Goal: Task Accomplishment & Management: Use online tool/utility

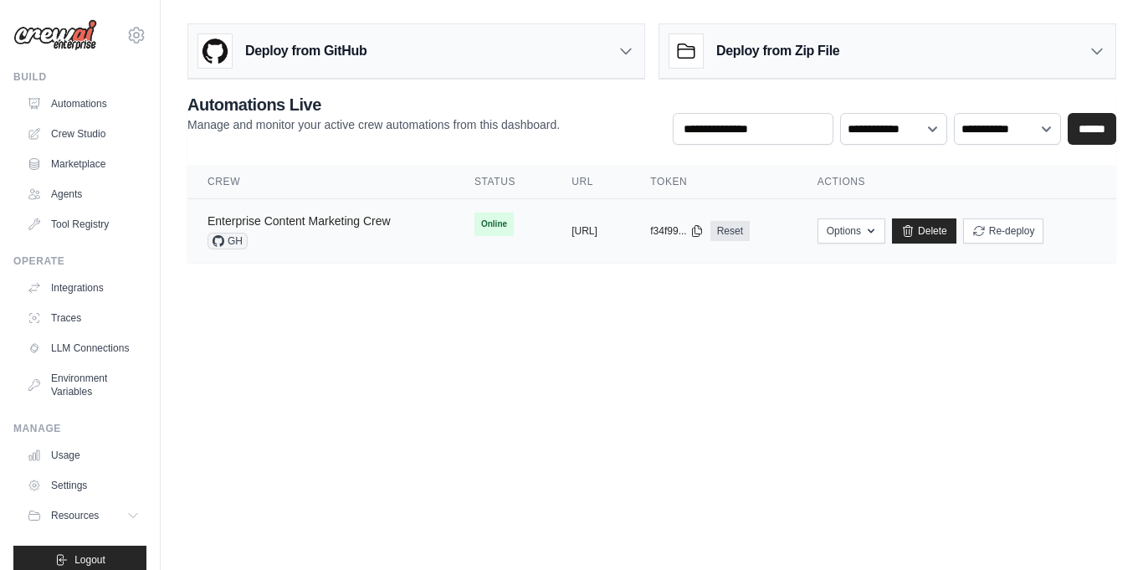
click at [327, 218] on link "Enterprise Content Marketing Crew" at bounding box center [299, 220] width 183 height 13
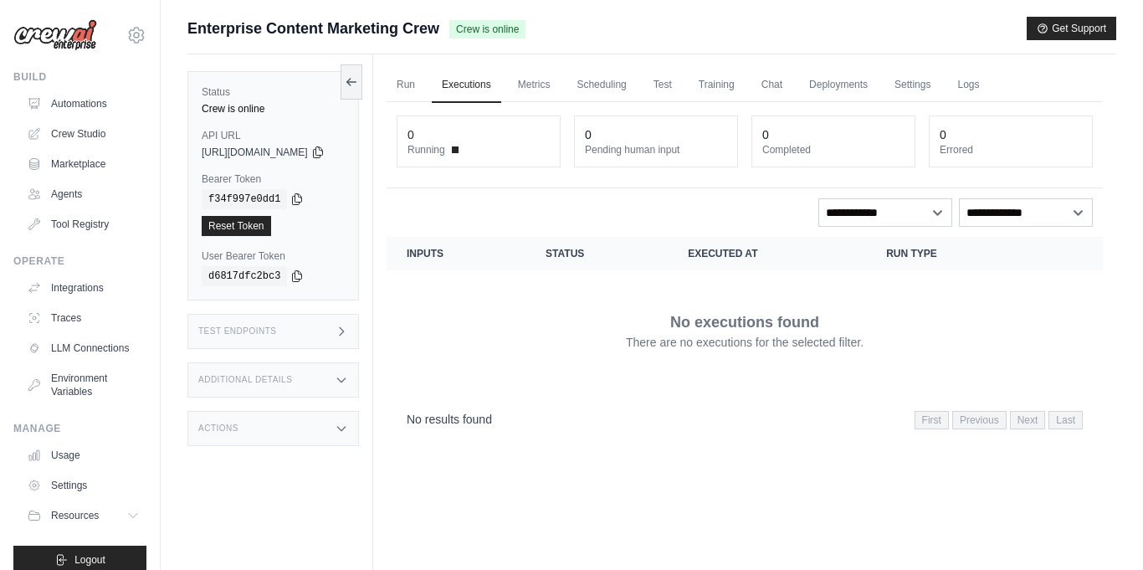
click at [346, 372] on div "Additional Details" at bounding box center [273, 379] width 172 height 35
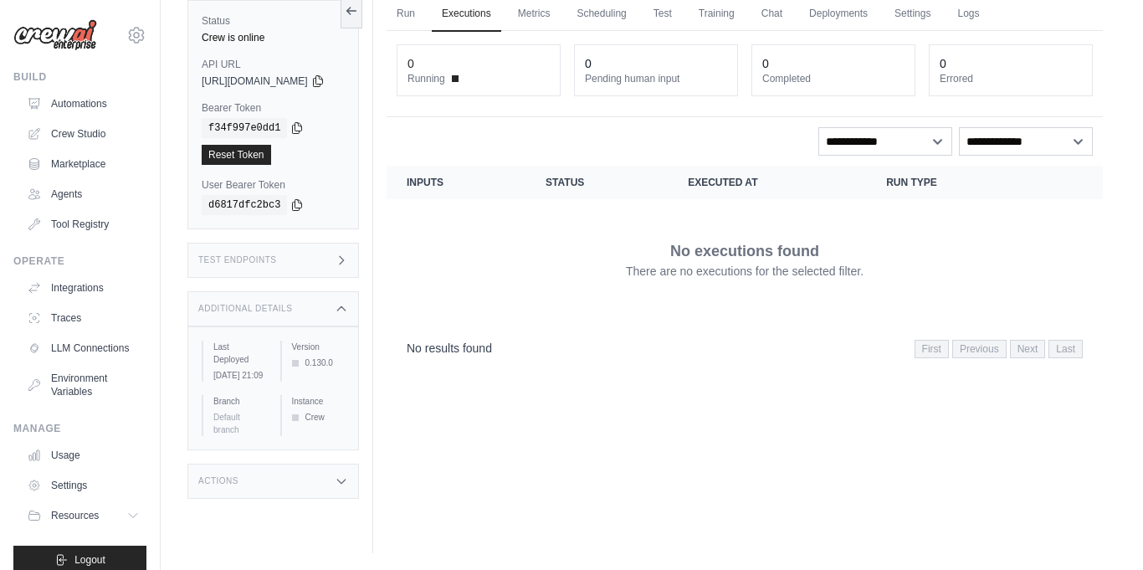
click at [295, 472] on div "Actions" at bounding box center [273, 481] width 172 height 35
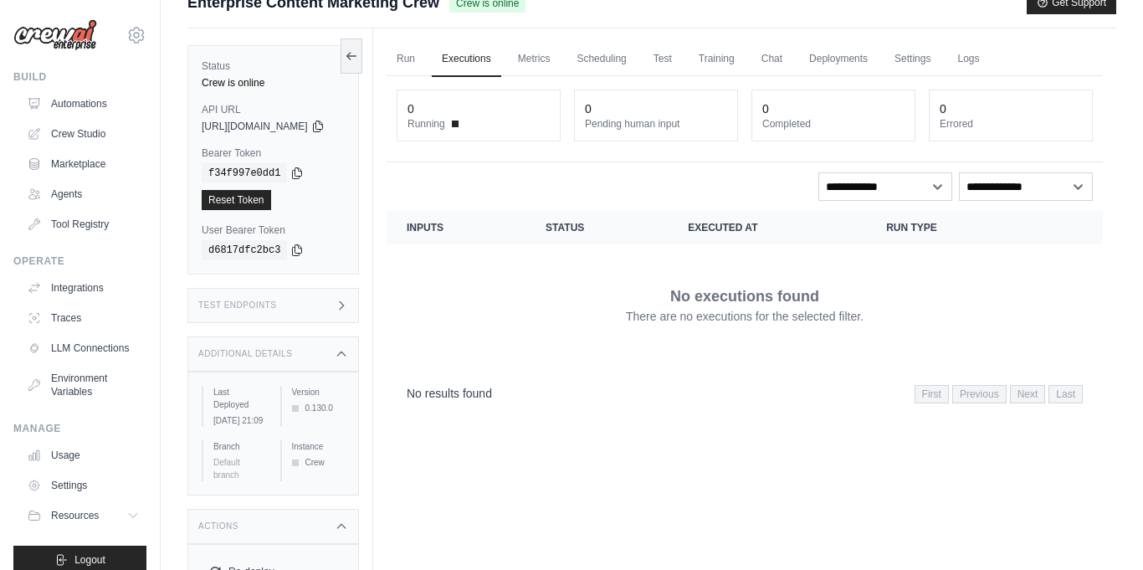
scroll to position [0, 0]
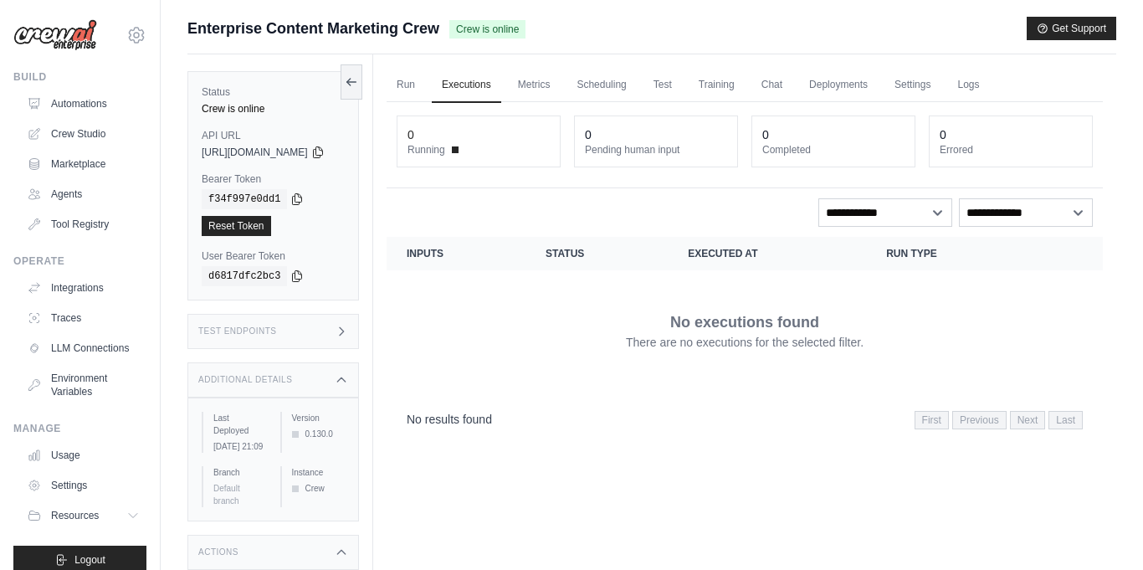
click at [276, 345] on div "Test Endpoints" at bounding box center [273, 331] width 172 height 35
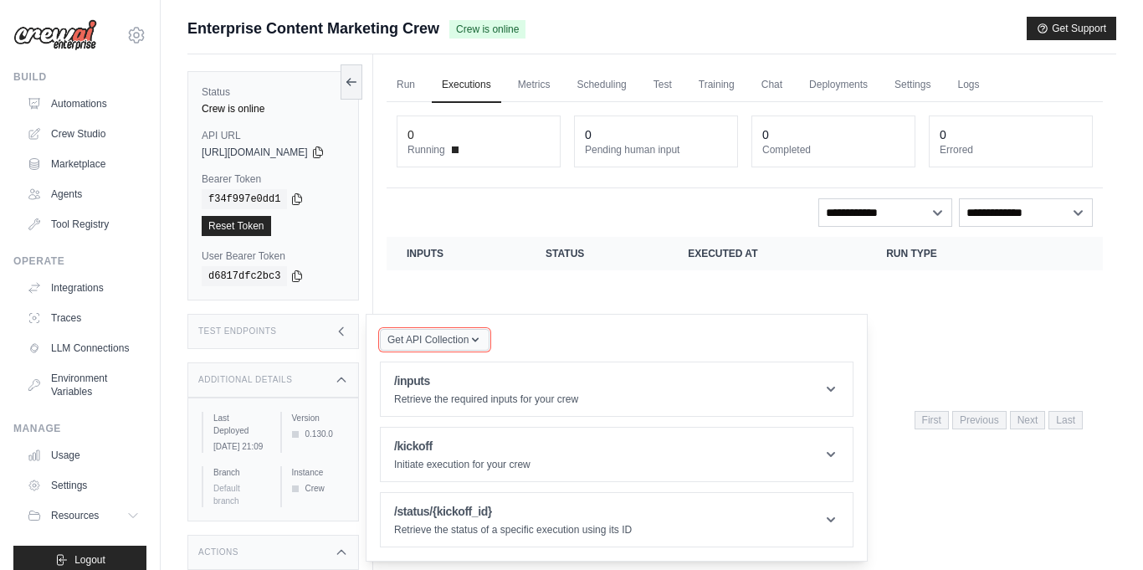
click at [482, 346] on icon "button" at bounding box center [475, 339] width 13 height 13
click at [553, 88] on link "Metrics" at bounding box center [534, 85] width 53 height 35
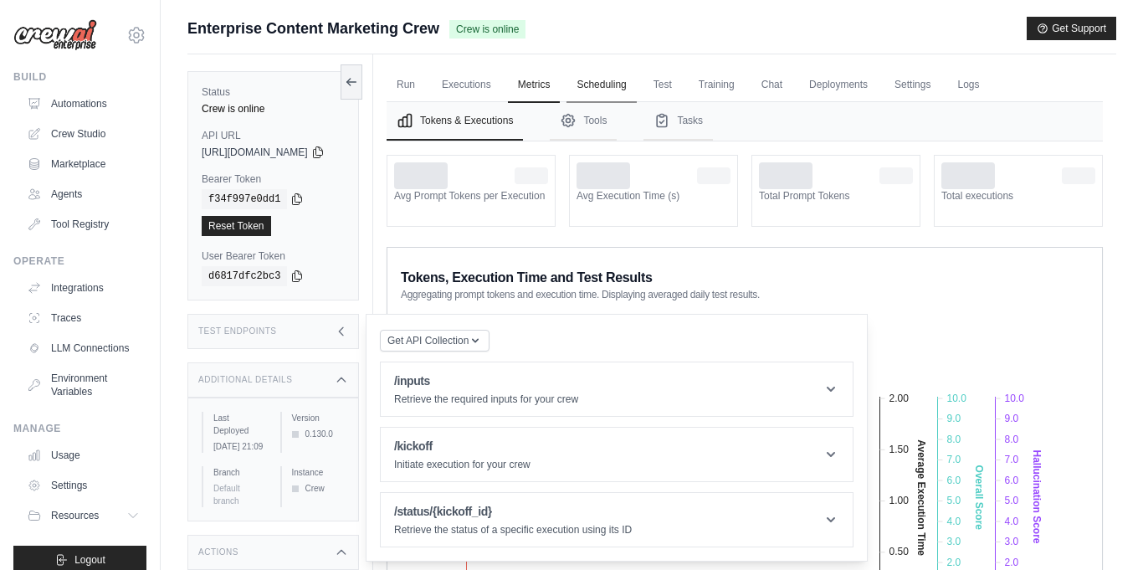
click at [634, 89] on link "Scheduling" at bounding box center [601, 85] width 69 height 35
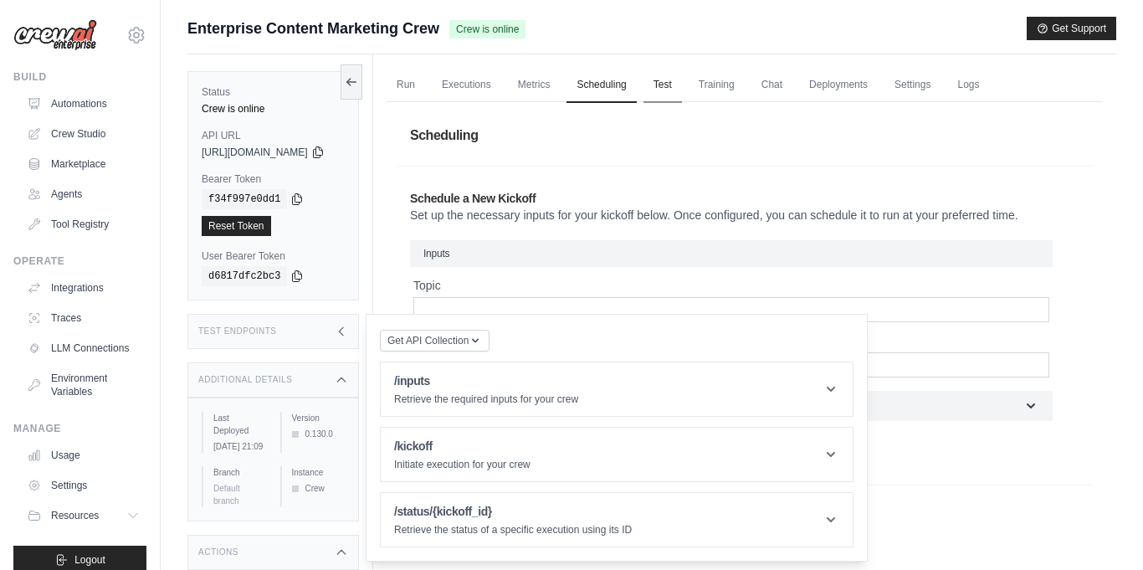
click at [682, 77] on link "Test" at bounding box center [663, 85] width 38 height 35
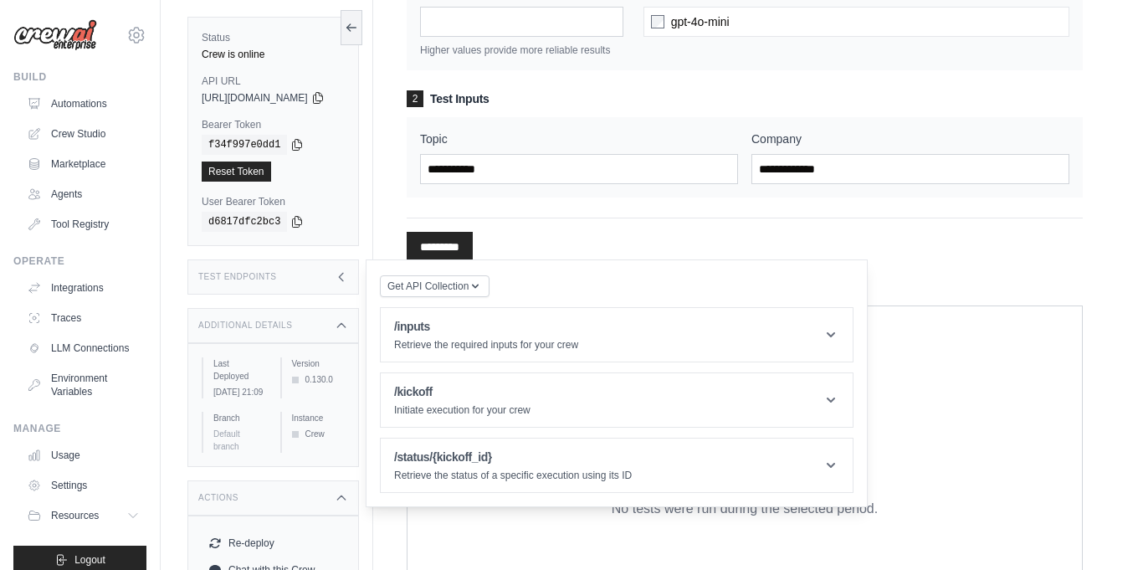
scroll to position [226, 0]
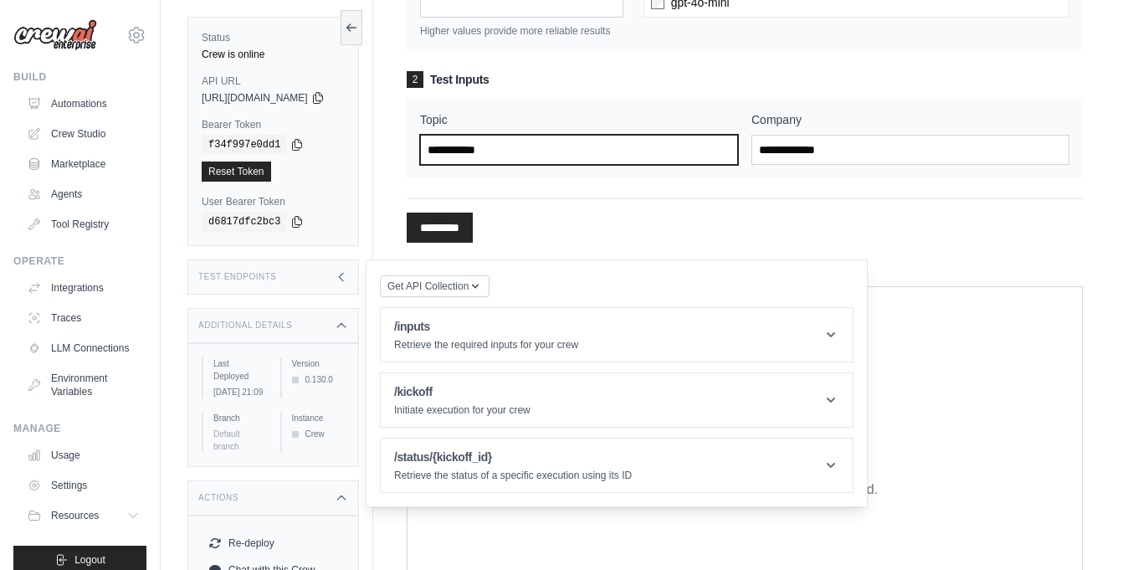
click at [572, 164] on input "Topic" at bounding box center [579, 150] width 318 height 30
type input "*"
type input "**********"
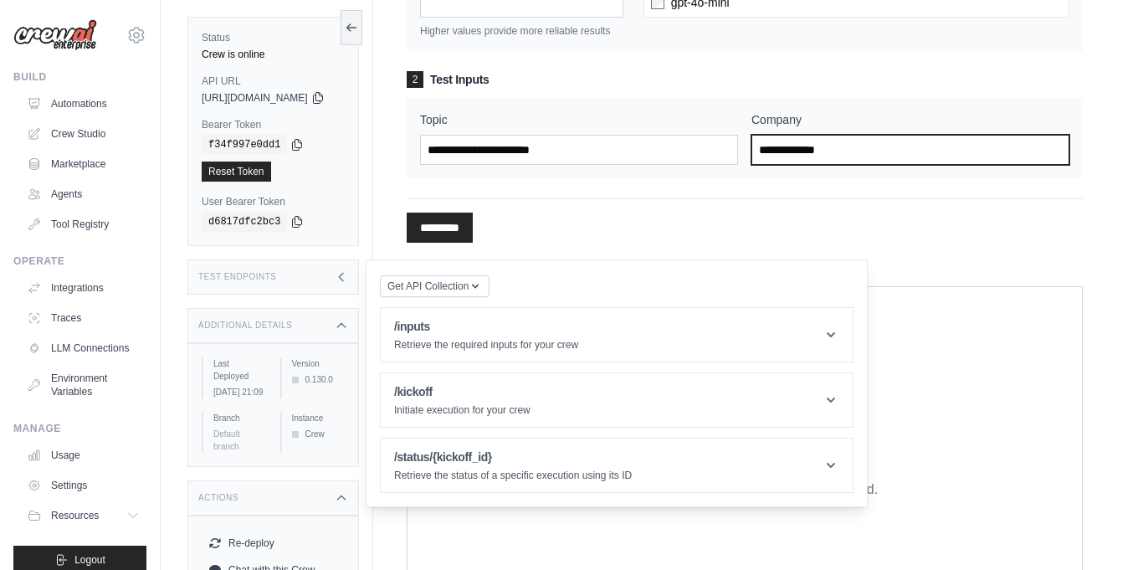
click at [942, 158] on input "Company" at bounding box center [910, 150] width 318 height 30
type input "**********"
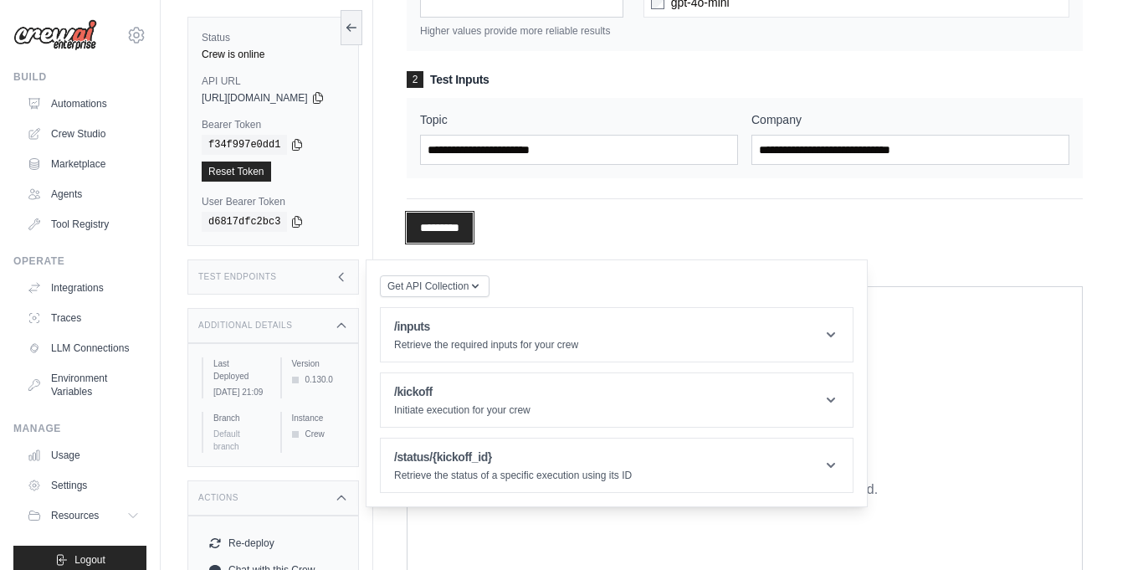
click at [470, 243] on input "*********" at bounding box center [440, 228] width 66 height 30
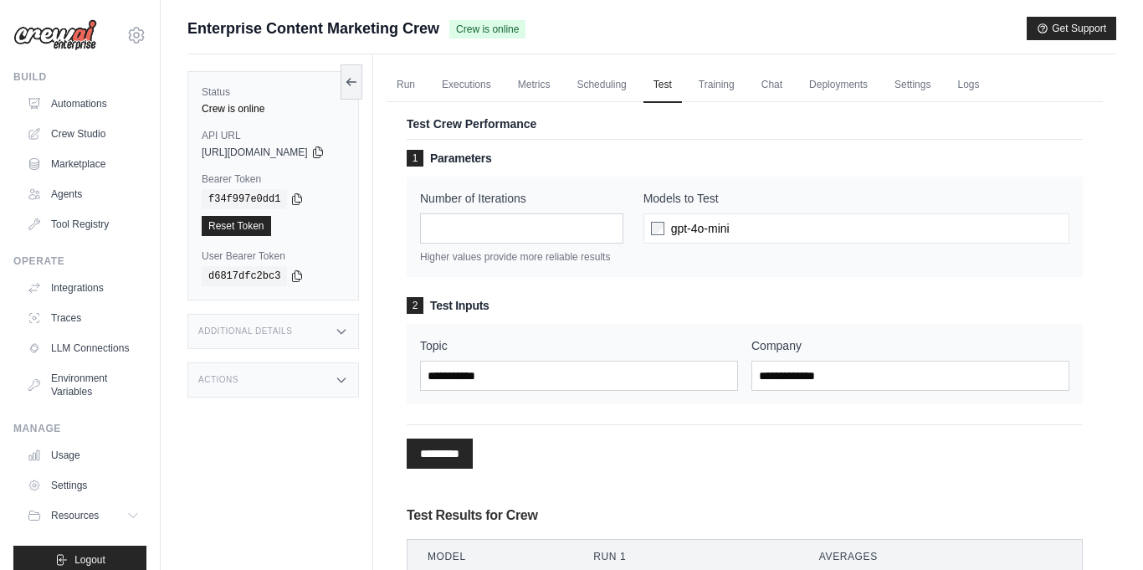
click at [359, 314] on div "Additional Details" at bounding box center [273, 331] width 172 height 35
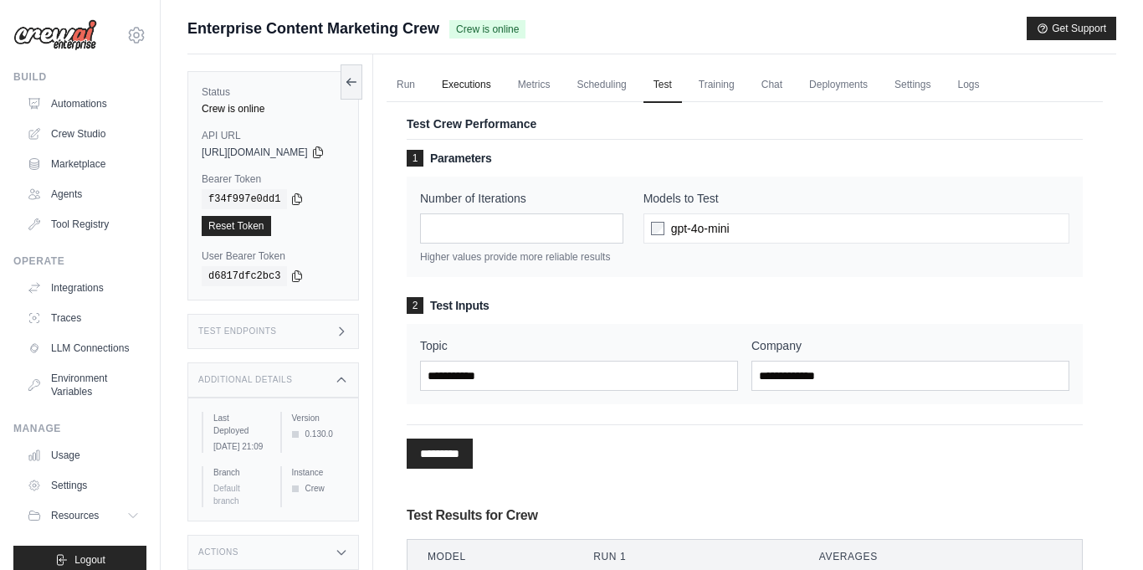
click at [500, 92] on link "Executions" at bounding box center [466, 85] width 69 height 35
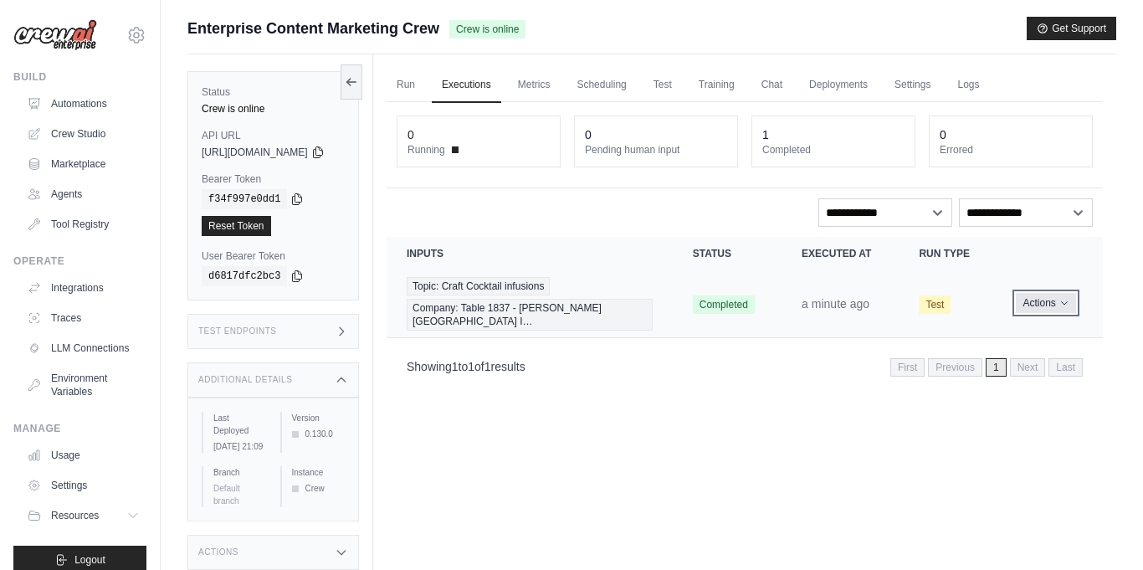
click at [1039, 303] on button "Actions" at bounding box center [1045, 303] width 59 height 20
click at [1039, 303] on button "Actions" at bounding box center [1045, 304] width 59 height 20
click at [1018, 322] on link "View Details" at bounding box center [1029, 334] width 107 height 27
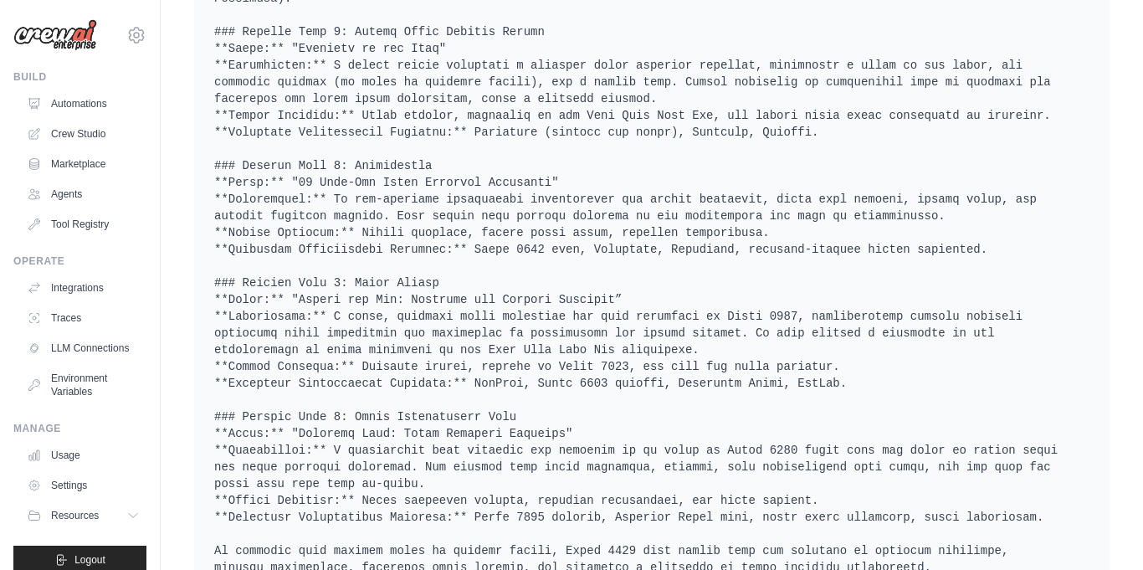
scroll to position [828, 0]
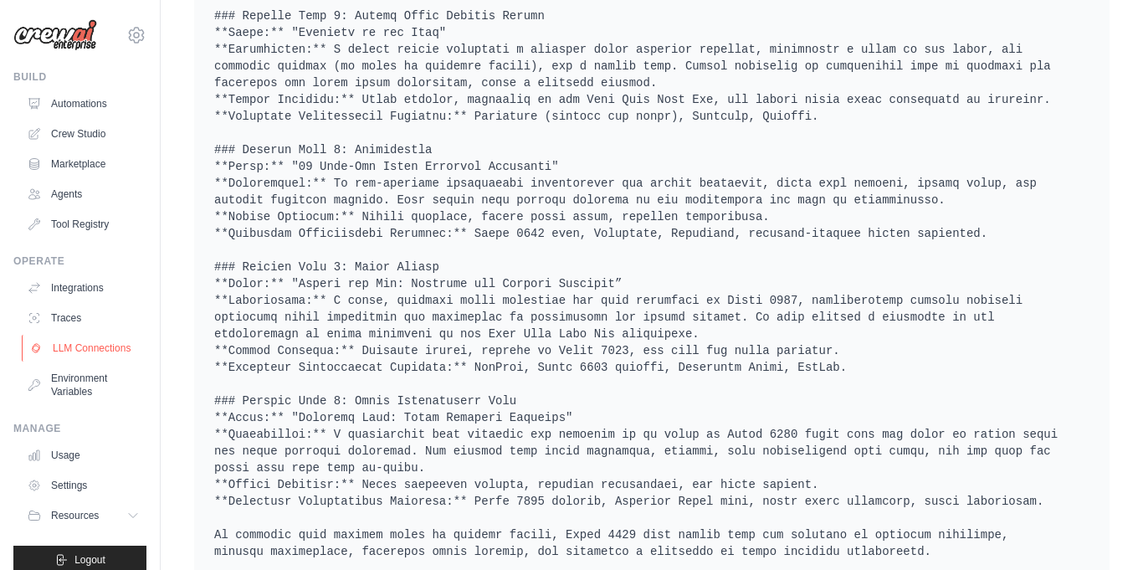
click at [78, 347] on link "LLM Connections" at bounding box center [85, 348] width 126 height 27
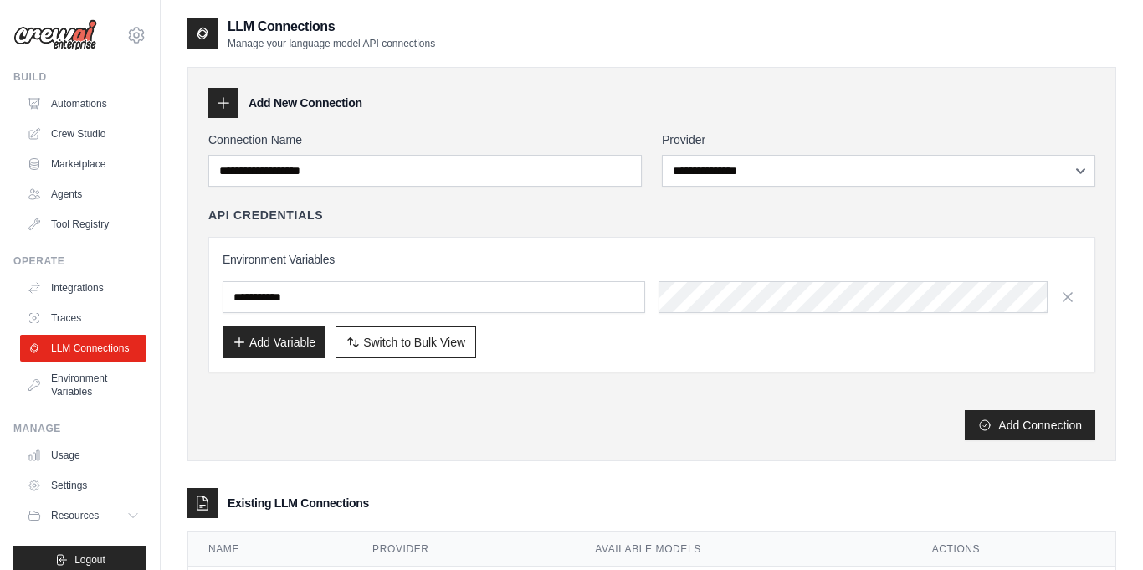
click at [359, 378] on div "**********" at bounding box center [651, 285] width 887 height 309
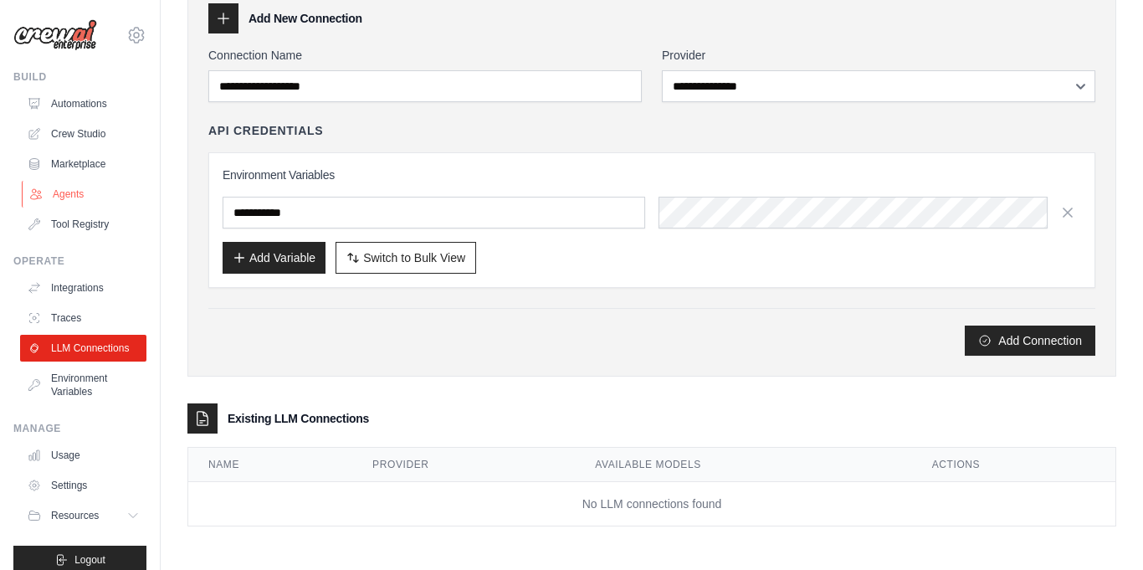
click at [68, 191] on link "Agents" at bounding box center [85, 194] width 126 height 27
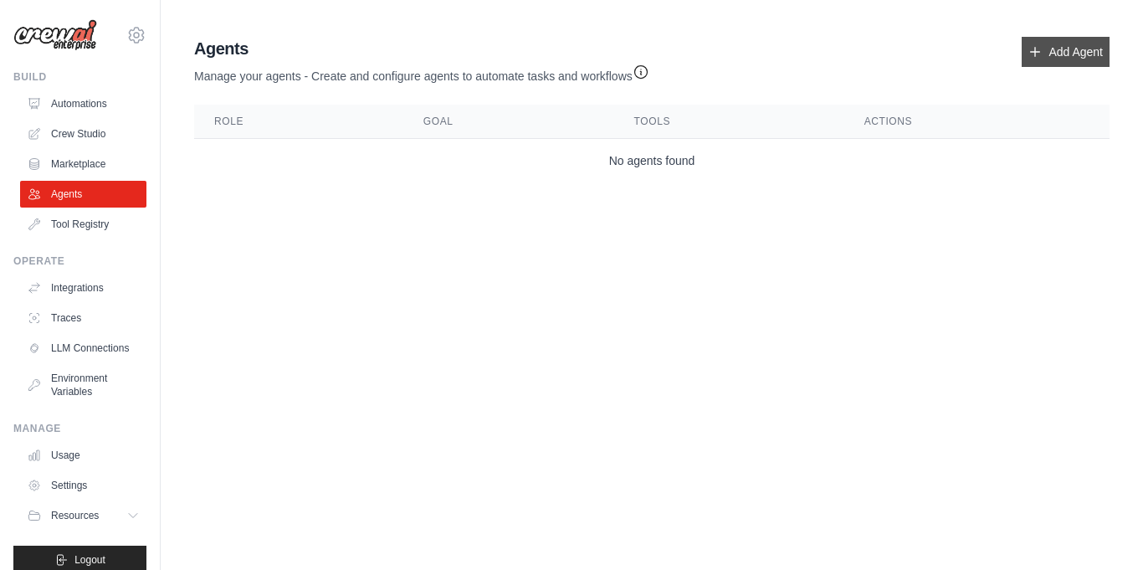
click at [1057, 59] on link "Add Agent" at bounding box center [1066, 52] width 88 height 30
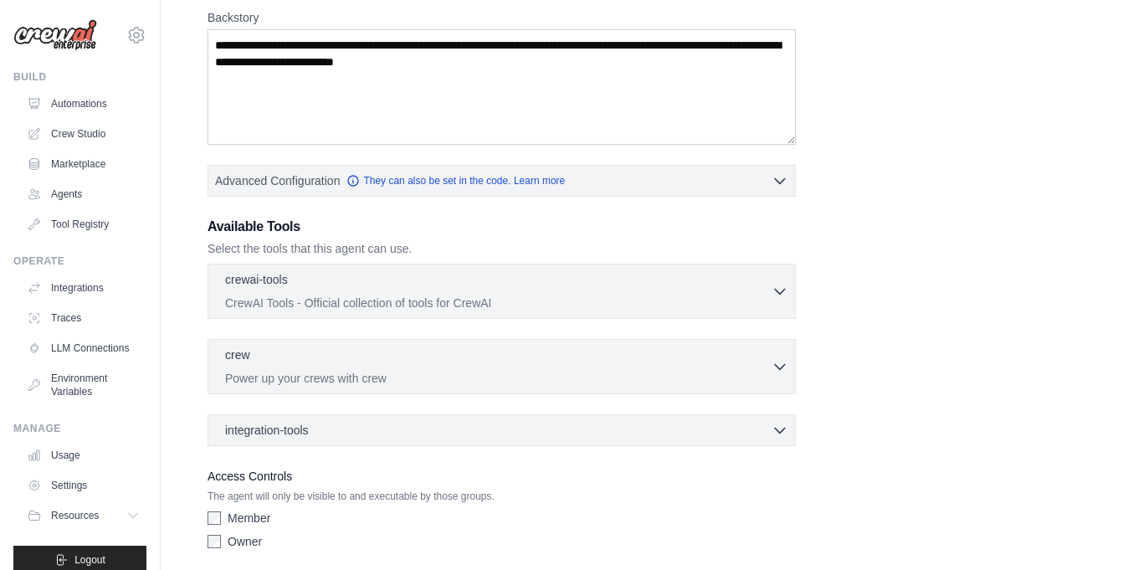
scroll to position [269, 0]
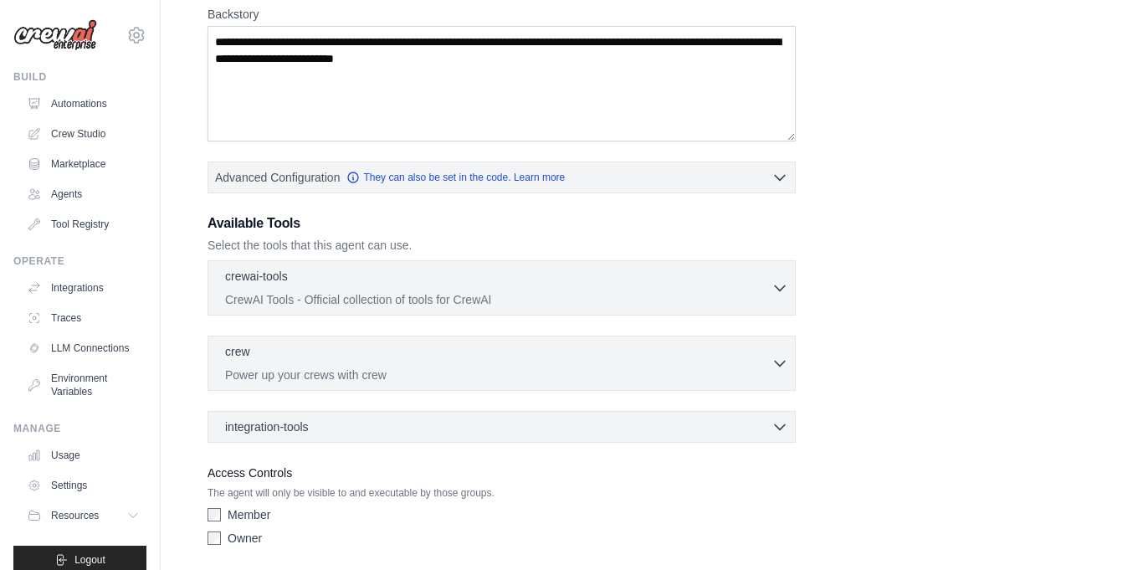
click at [661, 309] on div "crewai-tools 0 selected CrewAI Tools - Official collection of tools for CrewAI …" at bounding box center [502, 287] width 588 height 55
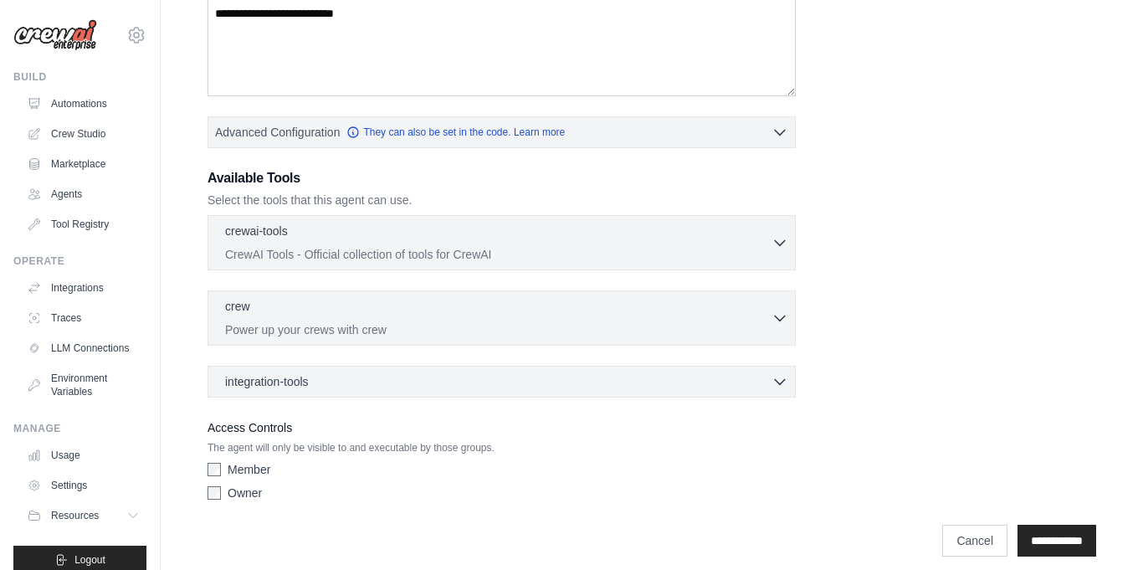
scroll to position [328, 0]
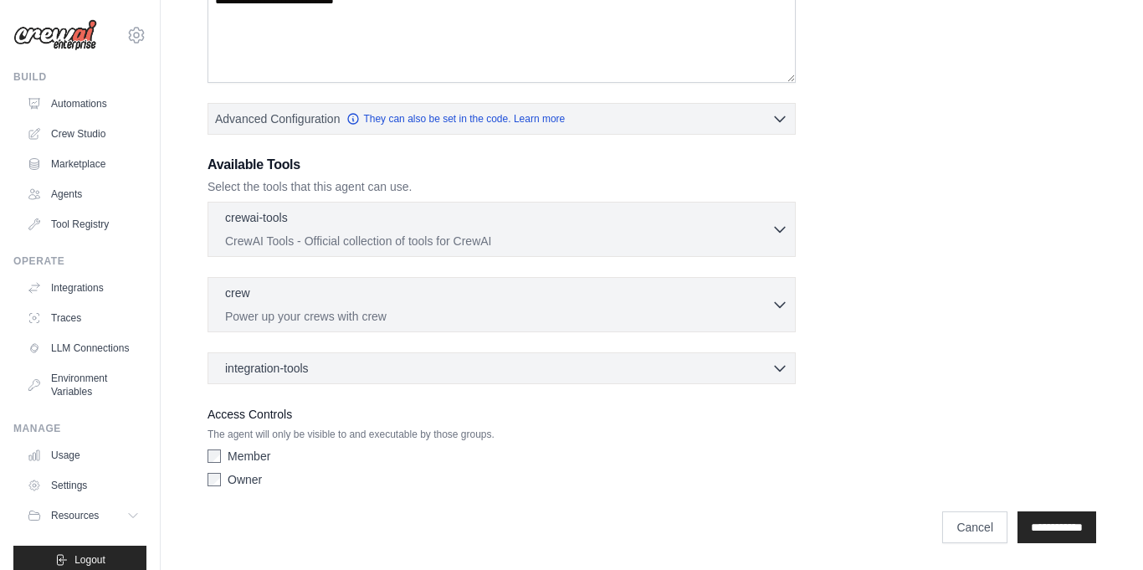
click at [212, 488] on div "Member Owner" at bounding box center [502, 471] width 588 height 47
click at [1018, 515] on input "**********" at bounding box center [1057, 527] width 79 height 32
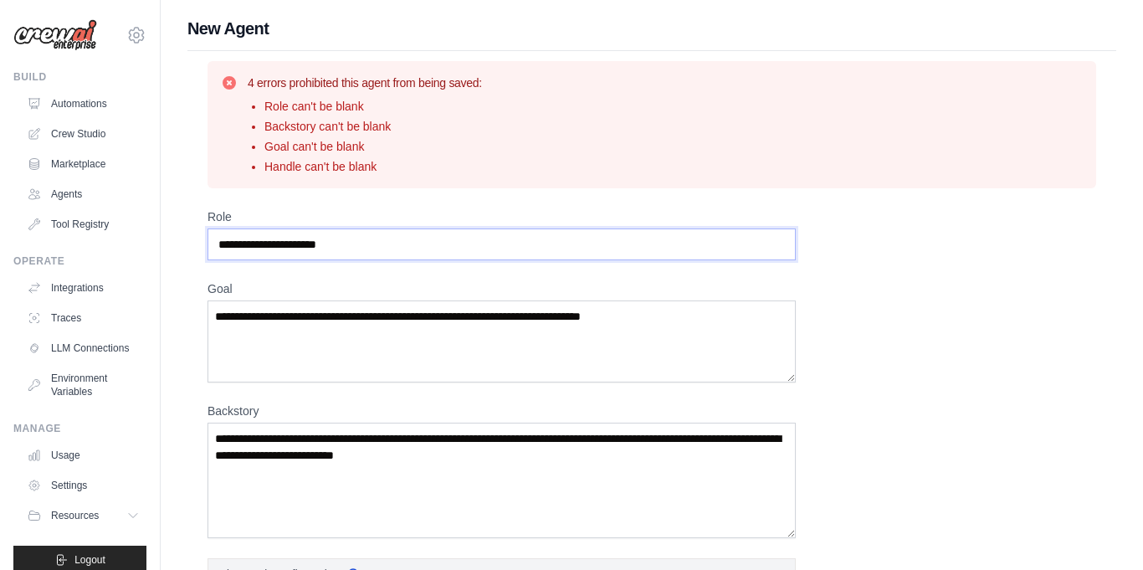
click at [581, 250] on input "Role" at bounding box center [502, 244] width 588 height 32
type input "*"
click at [258, 246] on input "**********" at bounding box center [502, 244] width 588 height 32
type input "**********"
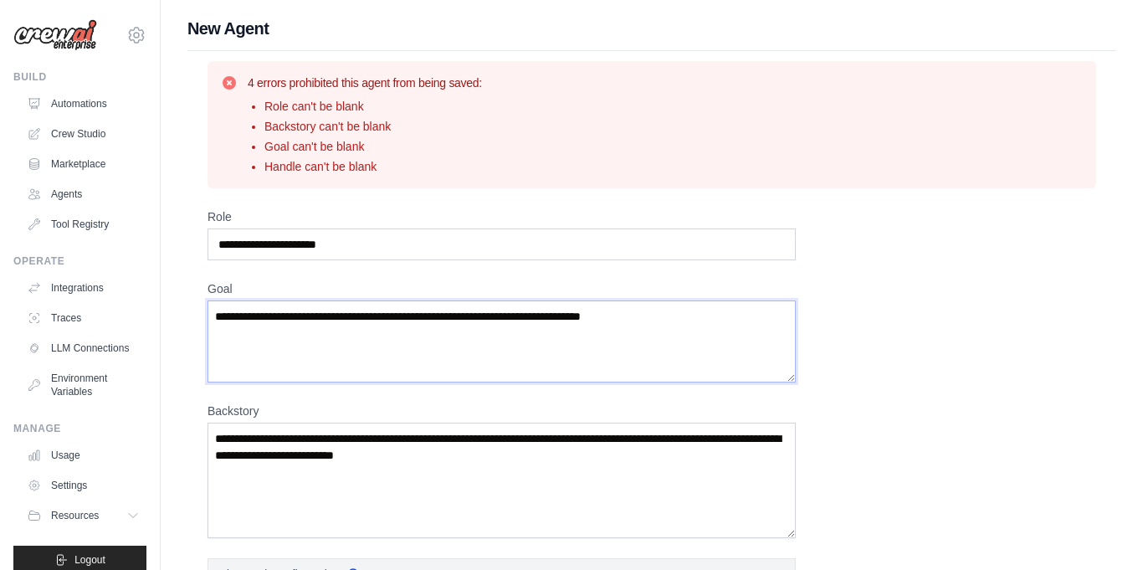
click at [352, 339] on textarea "Goal" at bounding box center [502, 341] width 588 height 82
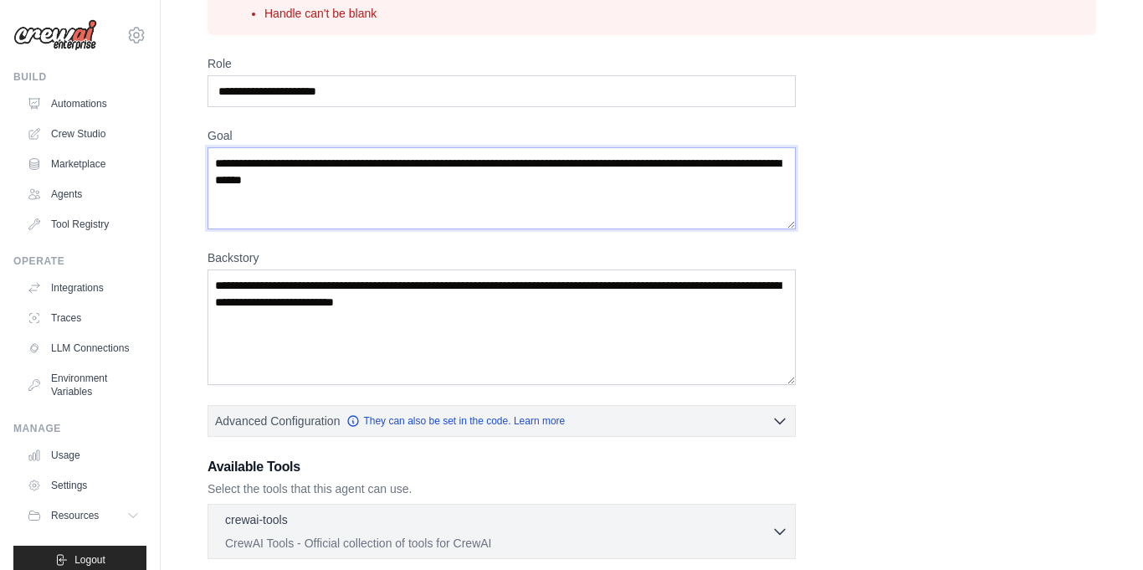
scroll to position [156, 0]
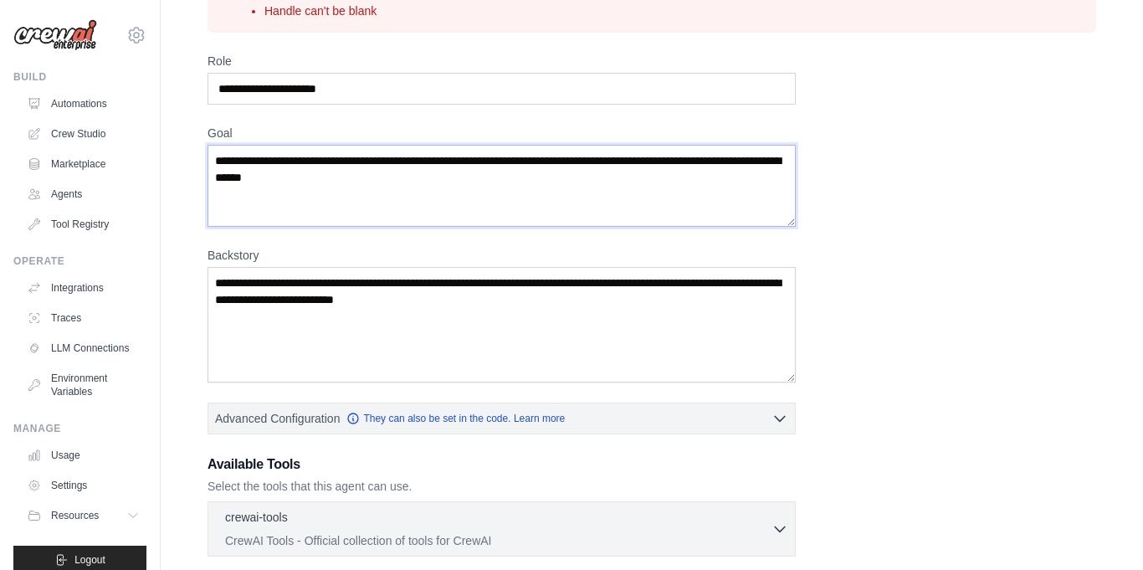
type textarea "**********"
drag, startPoint x: 542, startPoint y: 309, endPoint x: 262, endPoint y: 260, distance: 284.5
click at [262, 260] on div "Backstory" at bounding box center [502, 315] width 588 height 136
click at [221, 280] on textarea "Backstory" at bounding box center [502, 324] width 588 height 115
drag, startPoint x: 221, startPoint y: 280, endPoint x: 420, endPoint y: 298, distance: 199.9
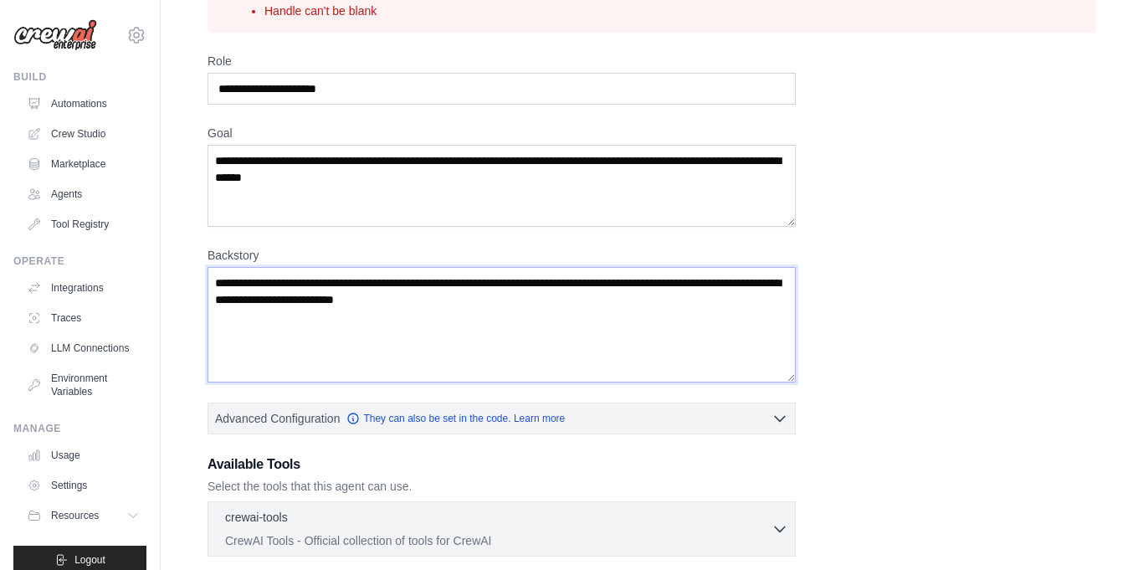
click at [420, 298] on textarea "Backstory" at bounding box center [502, 324] width 588 height 115
type textarea "*"
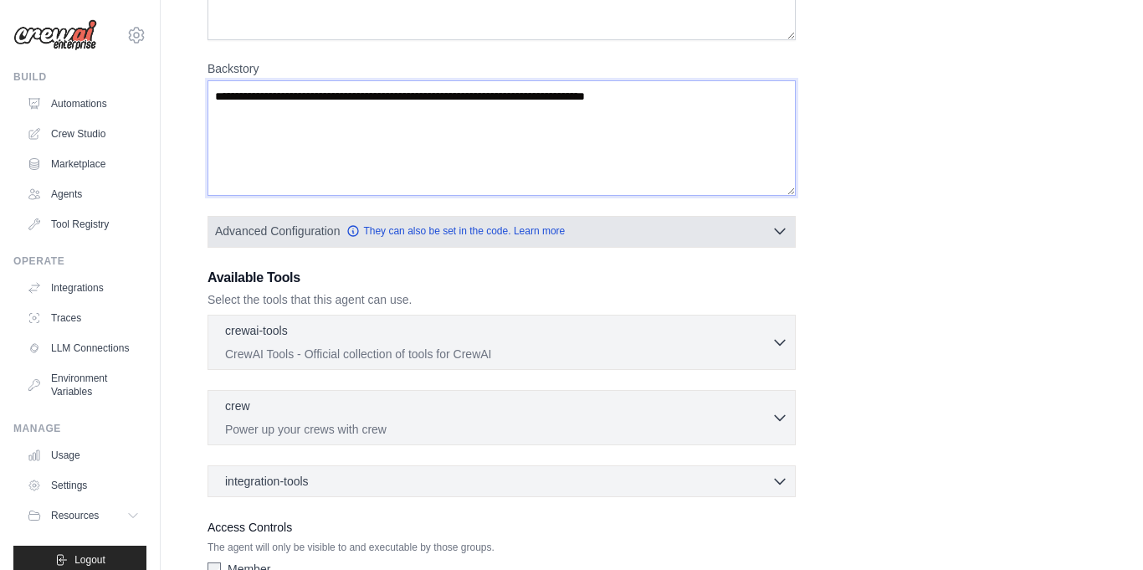
scroll to position [455, 0]
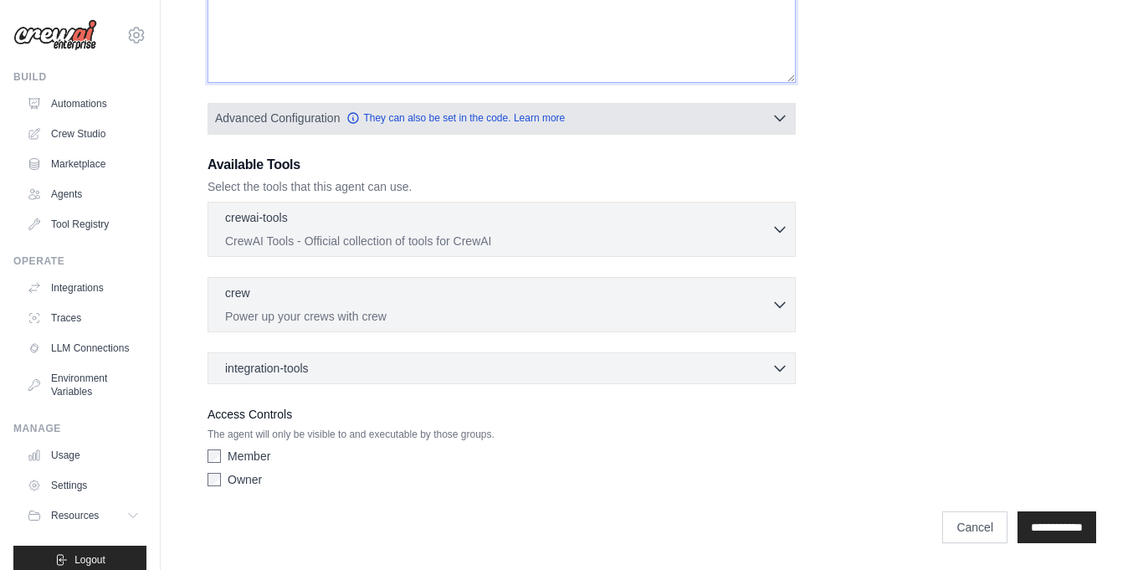
type textarea "**********"
click at [774, 124] on icon "button" at bounding box center [780, 118] width 17 height 17
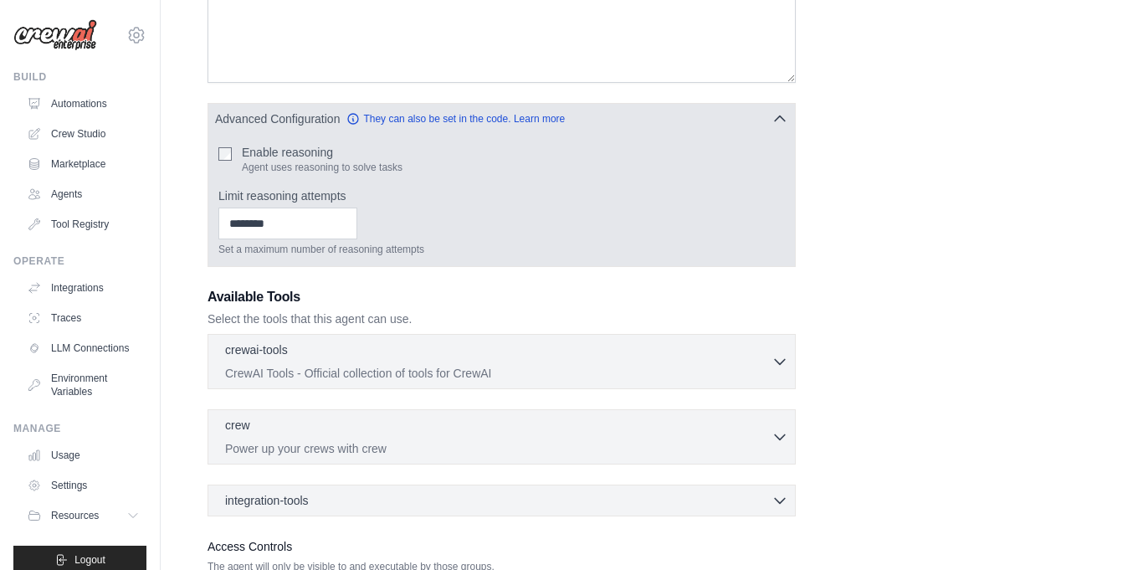
click at [233, 152] on div "Enable reasoning Agent uses reasoning to solve tasks" at bounding box center [501, 159] width 567 height 30
click at [357, 219] on input "*" at bounding box center [287, 224] width 139 height 32
click at [357, 218] on input "*" at bounding box center [287, 224] width 139 height 32
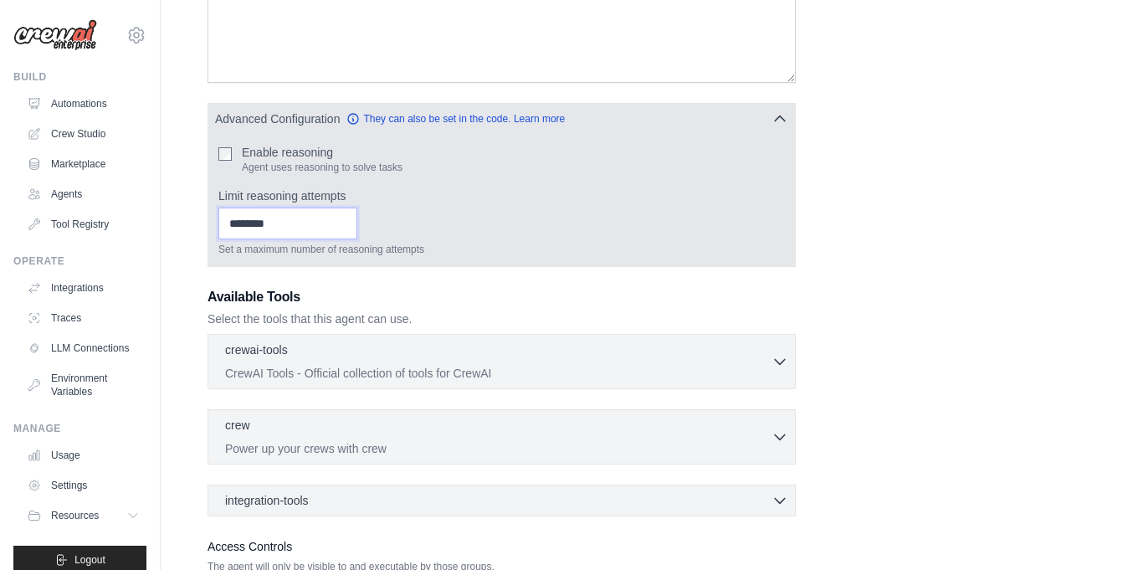
type input "*"
click at [357, 218] on input "*" at bounding box center [287, 224] width 139 height 32
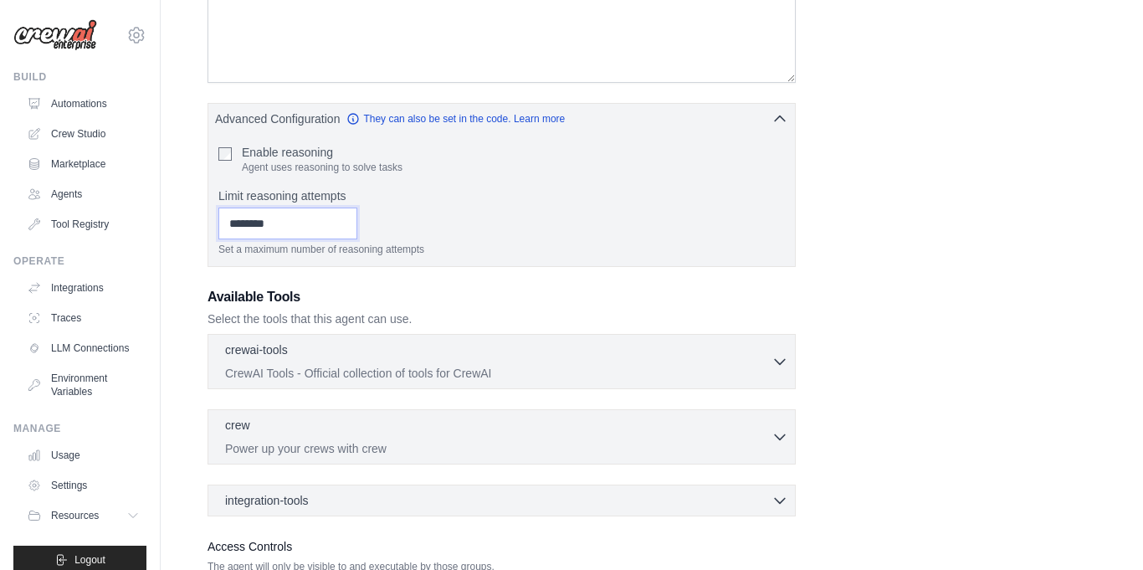
scroll to position [587, 0]
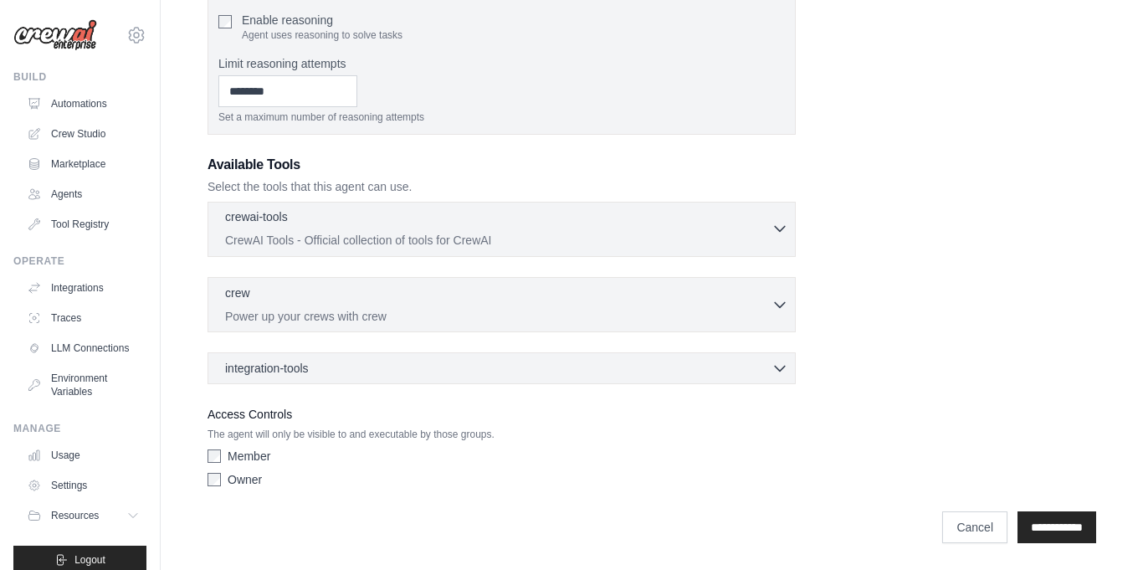
click at [771, 239] on p "CrewAI Tools - Official collection of tools for CrewAI" at bounding box center [498, 240] width 546 height 17
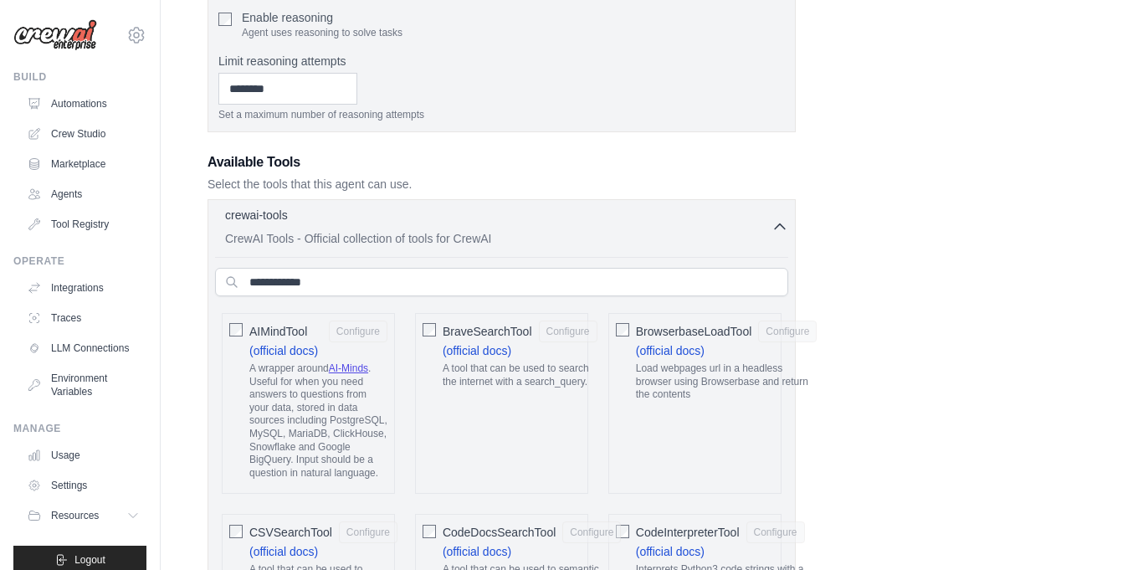
scroll to position [662, 0]
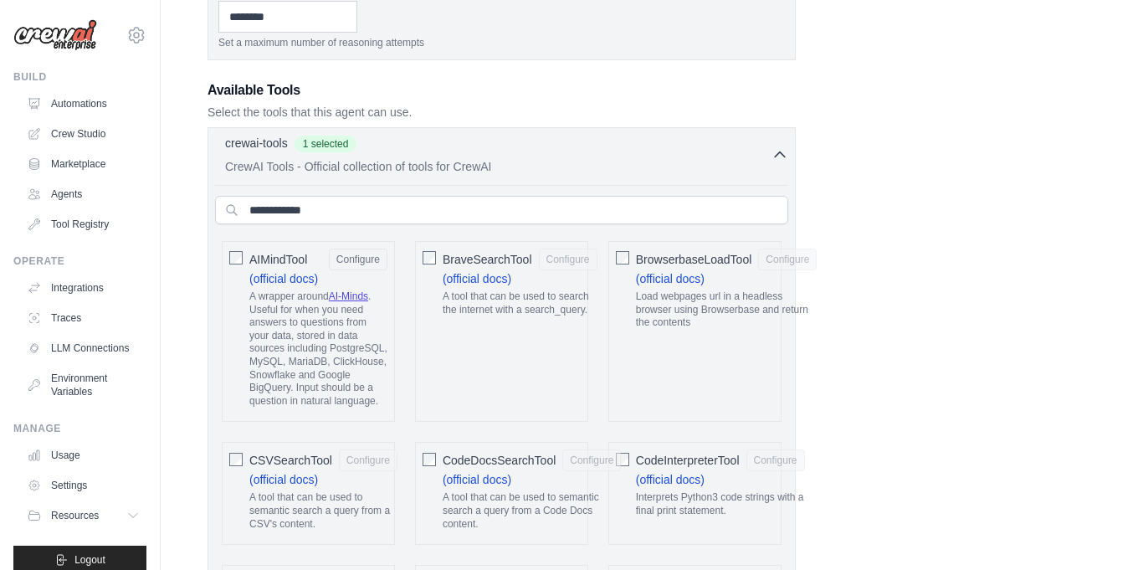
click at [360, 297] on link "AI-Minds" at bounding box center [348, 296] width 39 height 12
click at [369, 255] on button "Configure" at bounding box center [358, 259] width 59 height 22
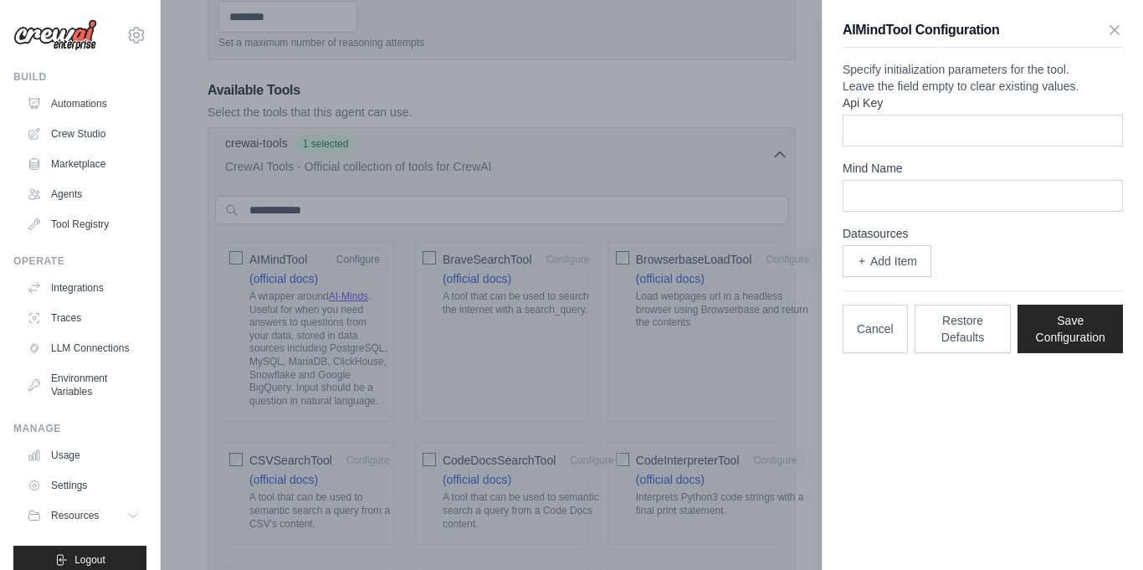
click at [688, 448] on div at bounding box center [571, 285] width 1143 height 570
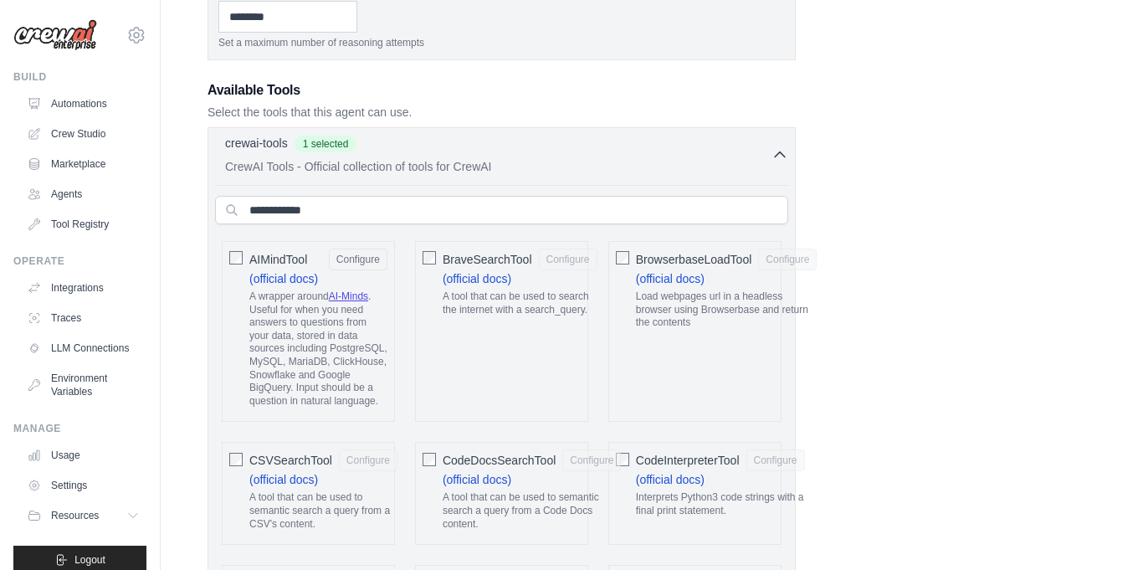
click at [367, 295] on link "AI-Minds" at bounding box center [348, 296] width 39 height 12
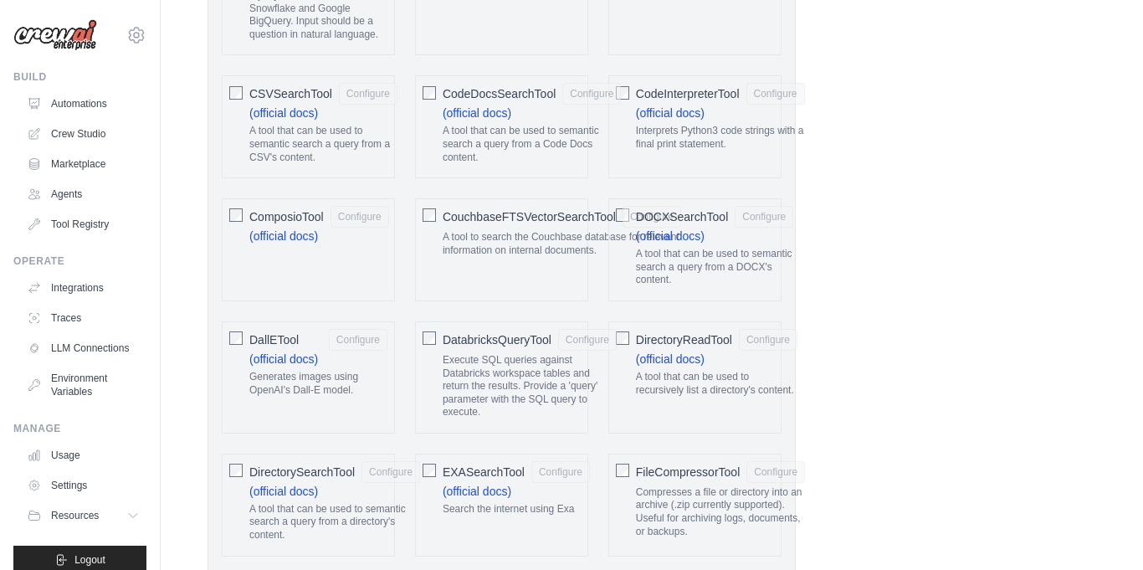
scroll to position [1008, 0]
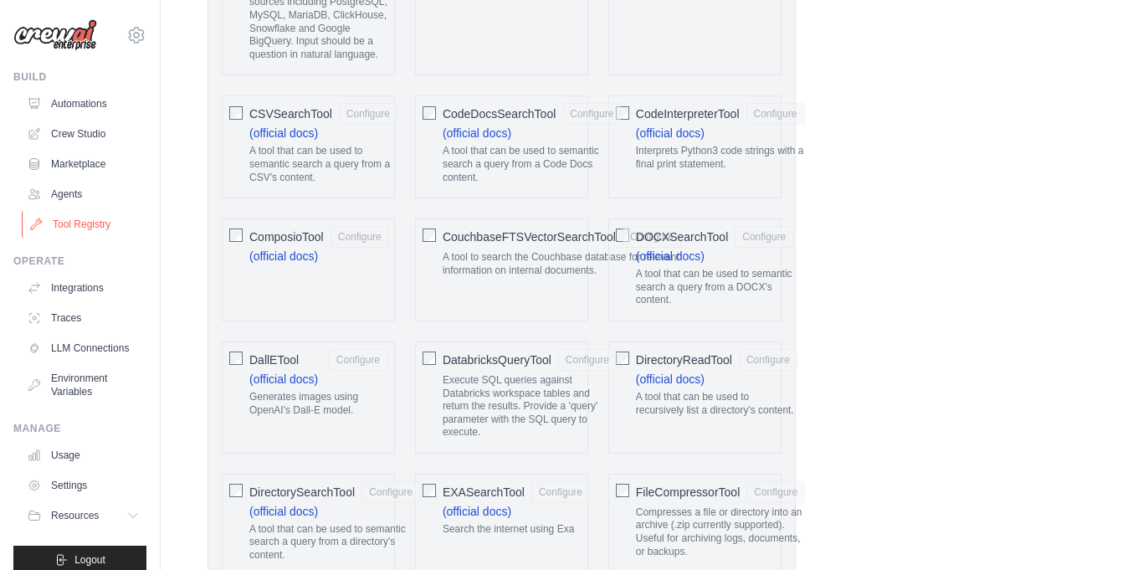
click at [39, 227] on icon at bounding box center [35, 224] width 13 height 13
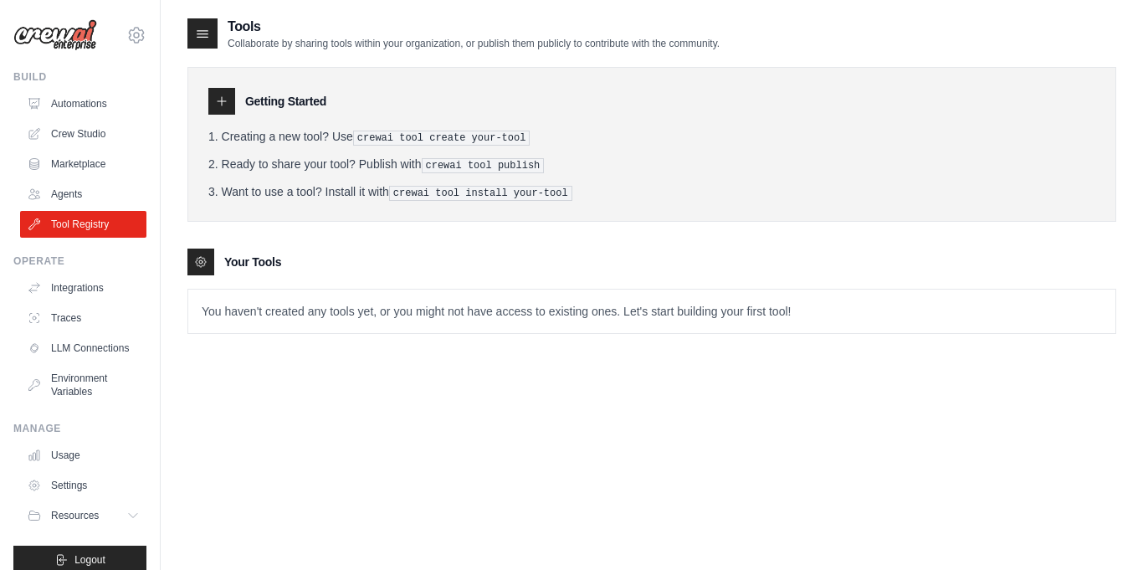
click at [305, 306] on p "You haven't created any tools yet, or you might not have access to existing one…" at bounding box center [651, 312] width 927 height 44
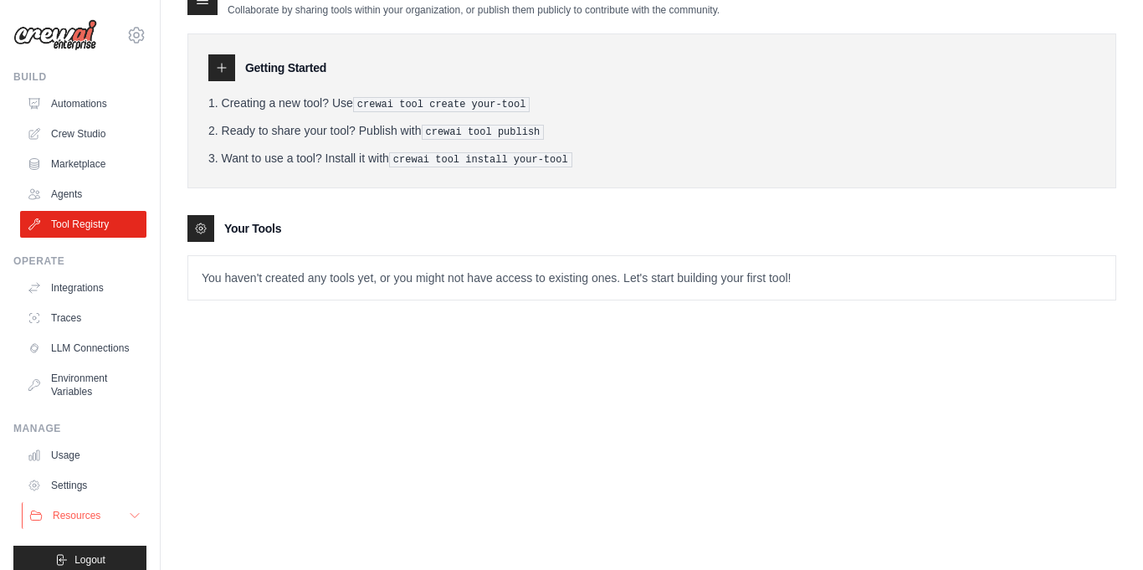
click at [86, 510] on span "Resources" at bounding box center [77, 515] width 48 height 13
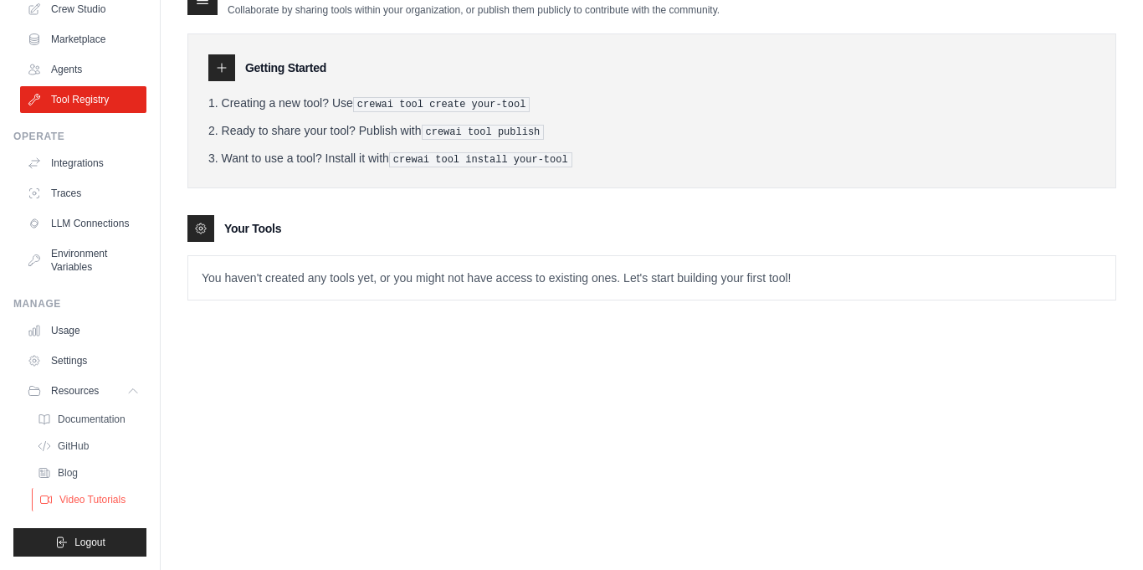
scroll to position [32, 0]
click at [67, 454] on link "GitHub" at bounding box center [90, 445] width 116 height 23
click at [105, 398] on button "Resources" at bounding box center [85, 390] width 126 height 27
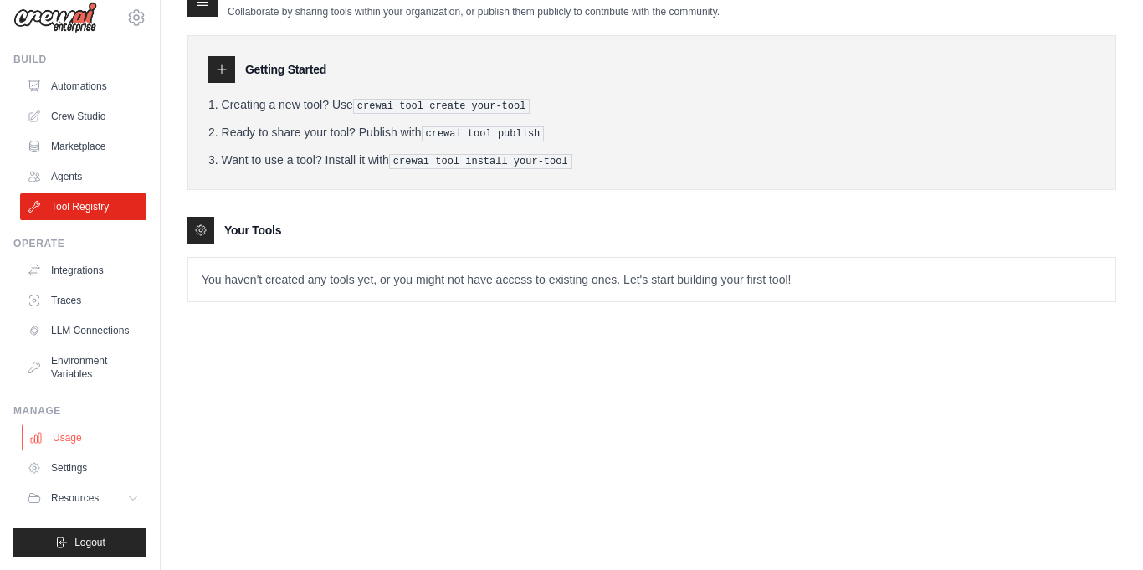
click at [72, 437] on link "Usage" at bounding box center [85, 437] width 126 height 27
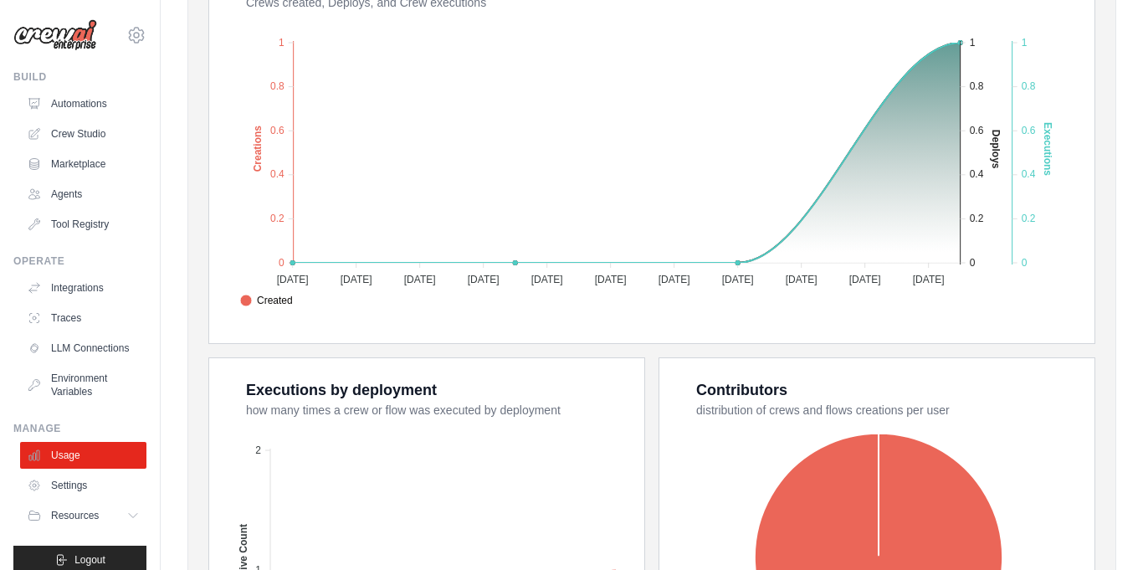
scroll to position [644, 0]
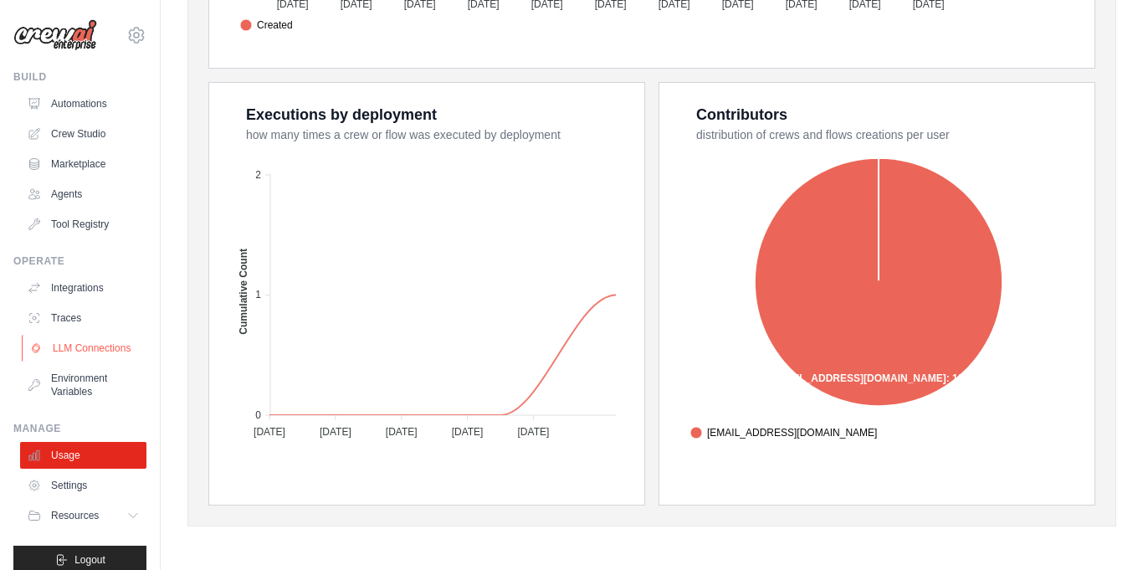
click at [132, 342] on link "LLM Connections" at bounding box center [85, 348] width 126 height 27
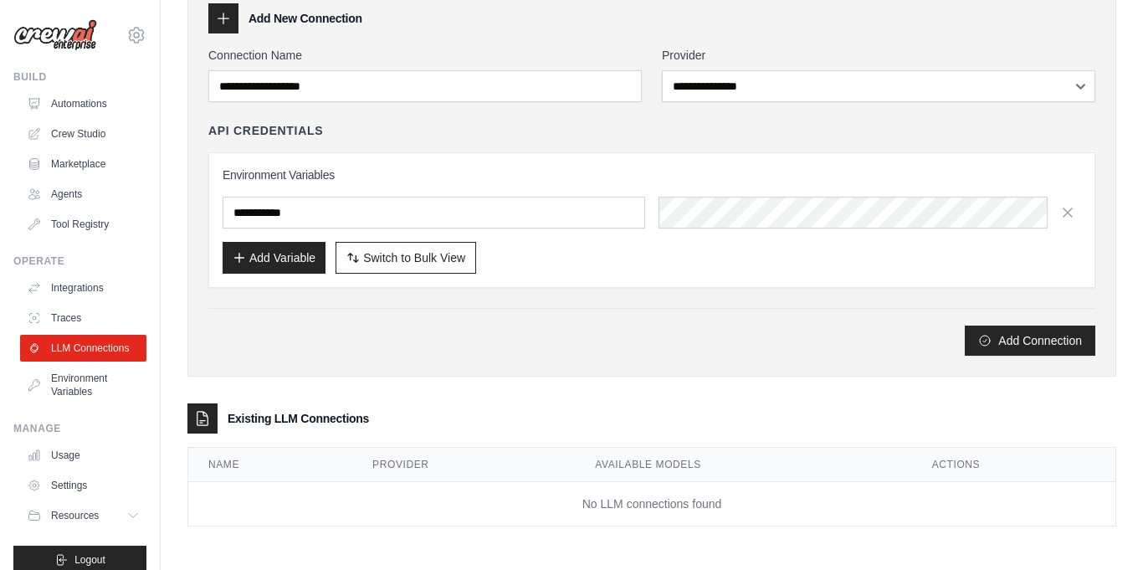
scroll to position [81, 0]
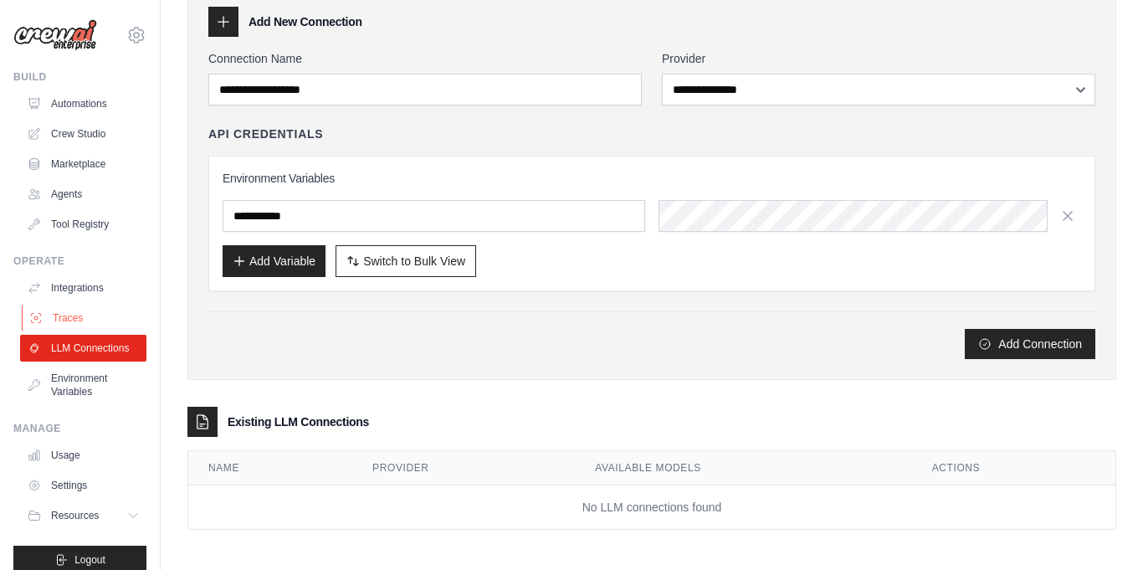
click at [107, 314] on link "Traces" at bounding box center [85, 318] width 126 height 27
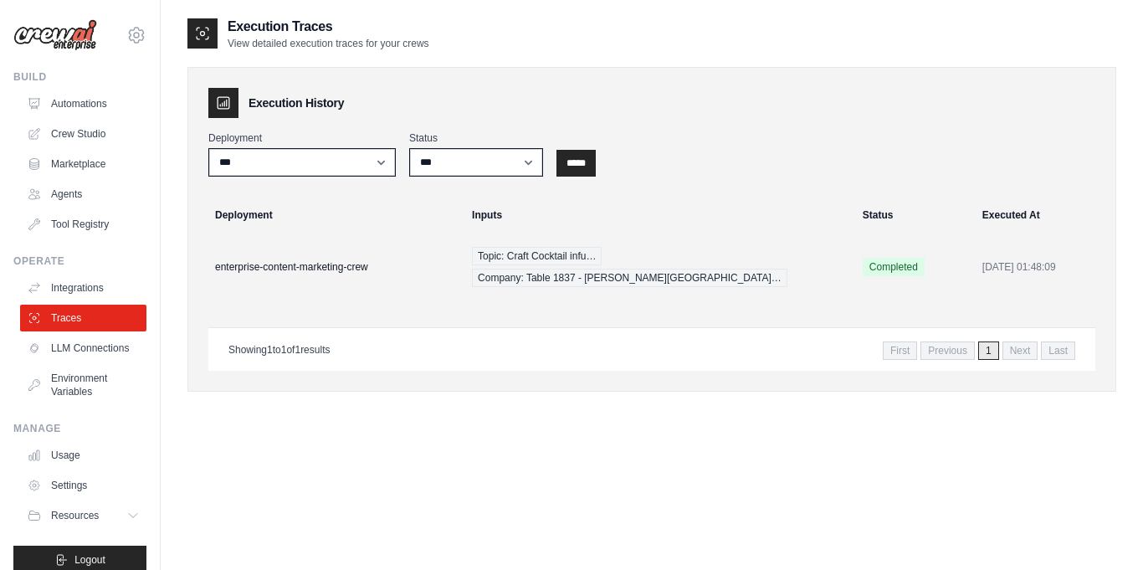
click at [107, 314] on link "Traces" at bounding box center [83, 318] width 126 height 27
click at [917, 259] on td "Completed" at bounding box center [913, 266] width 120 height 67
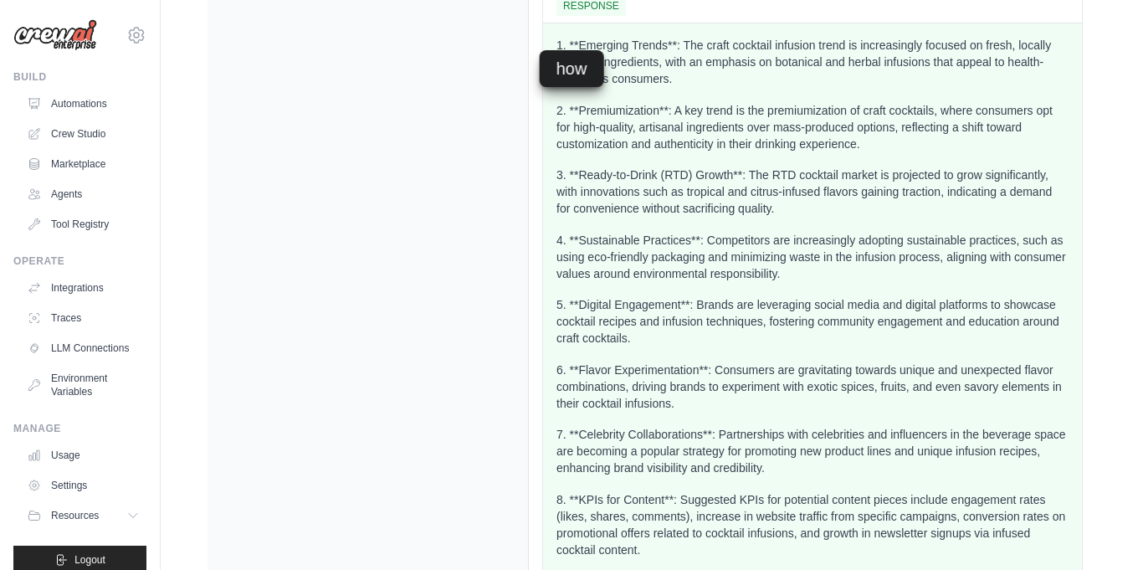
scroll to position [1186, 0]
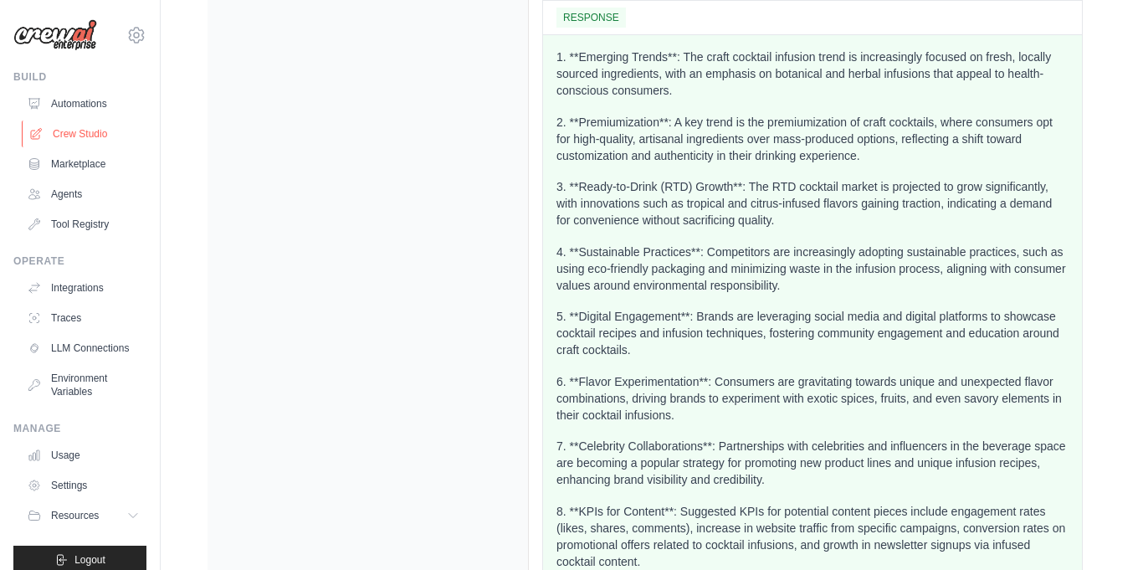
click at [98, 138] on link "Crew Studio" at bounding box center [85, 134] width 126 height 27
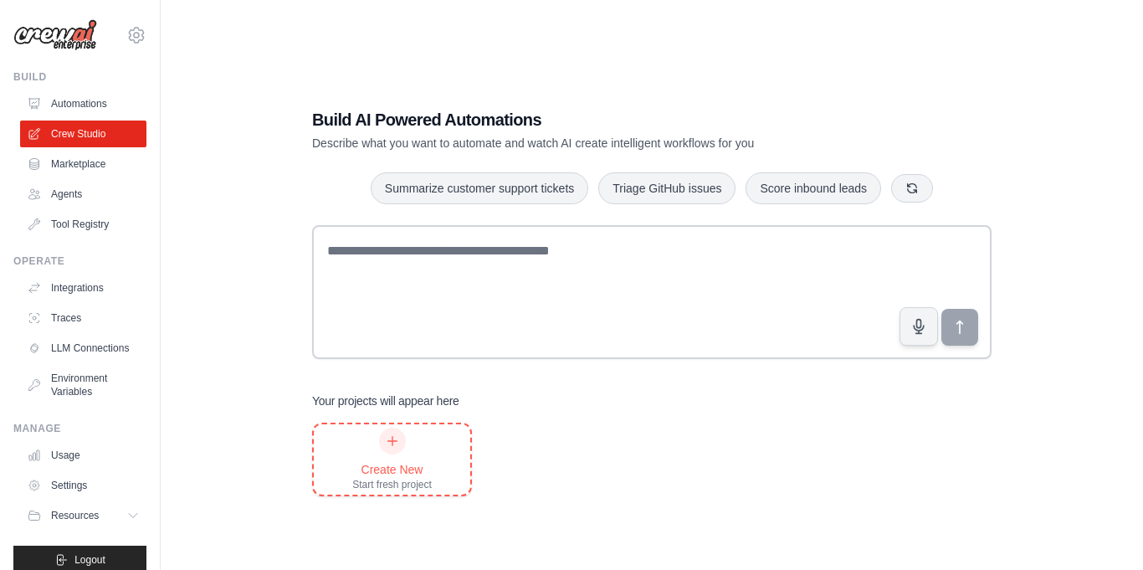
click at [398, 444] on div at bounding box center [392, 441] width 27 height 27
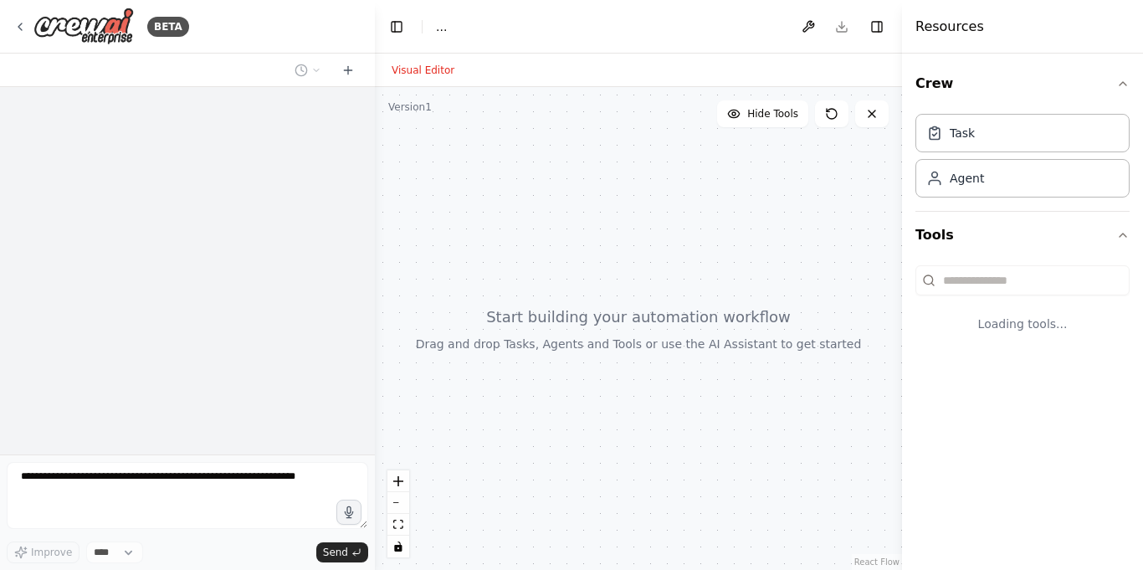
select select "****"
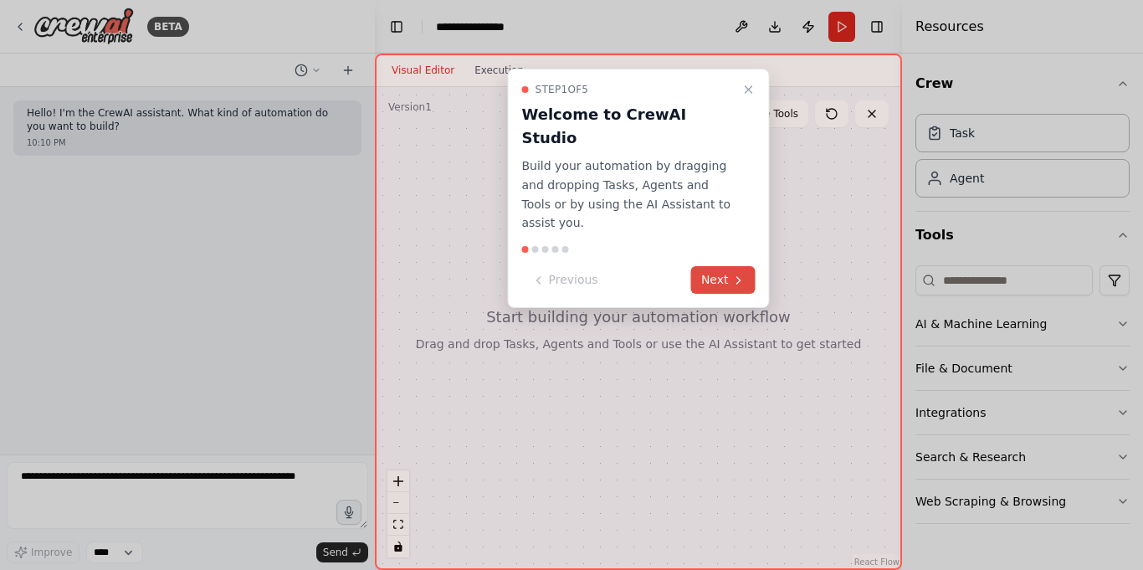
click at [726, 266] on button "Next" at bounding box center [723, 280] width 64 height 28
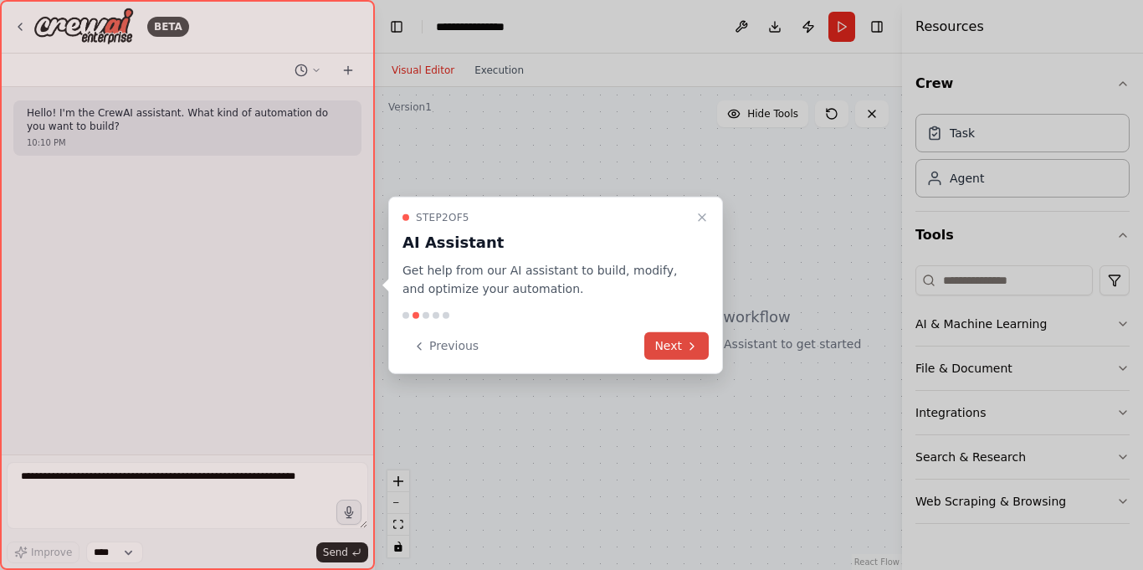
click at [669, 338] on button "Next" at bounding box center [676, 346] width 64 height 28
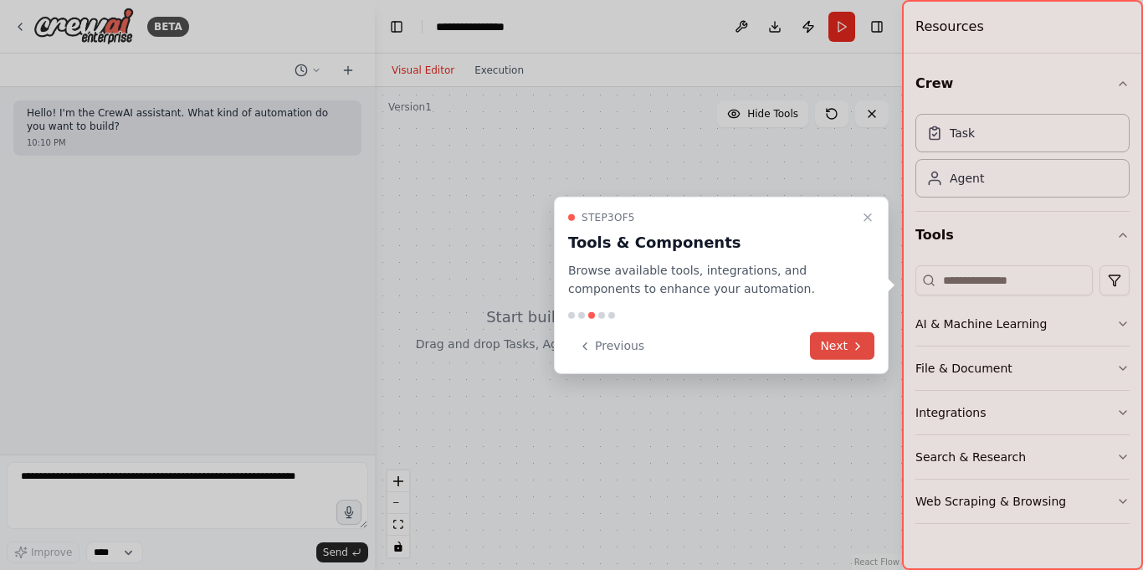
click at [832, 344] on button "Next" at bounding box center [842, 346] width 64 height 28
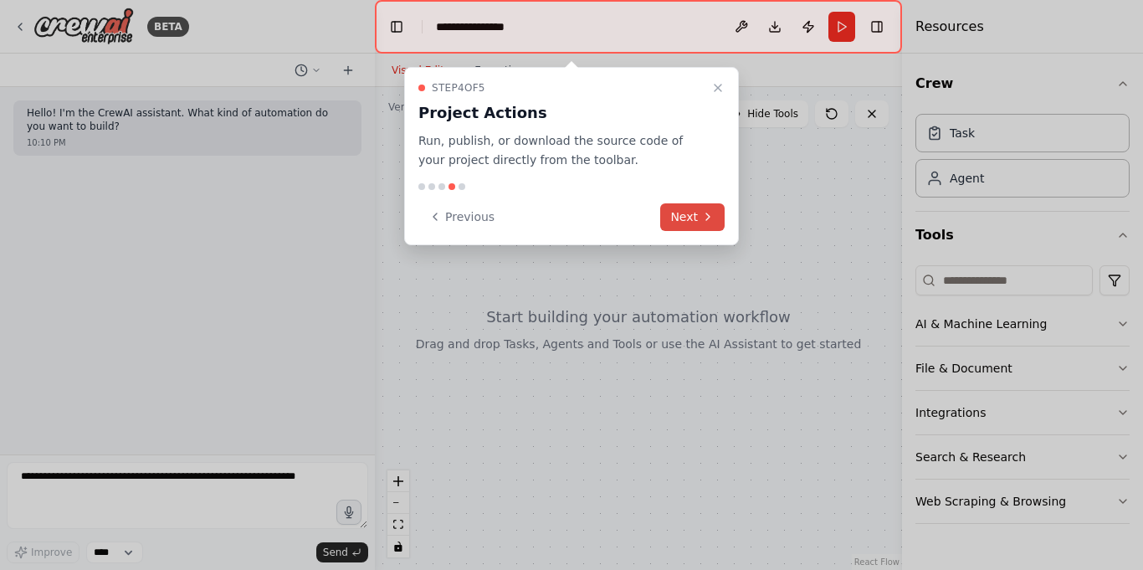
click at [689, 210] on button "Next" at bounding box center [692, 217] width 64 height 28
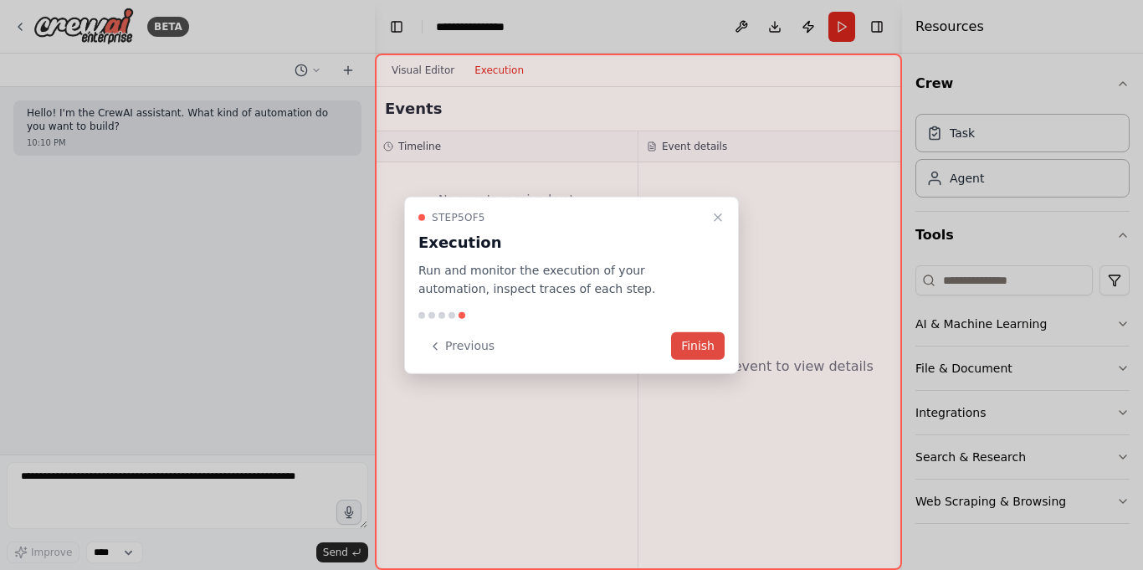
click at [707, 349] on button "Finish" at bounding box center [698, 346] width 54 height 28
